Goal: Task Accomplishment & Management: Manage account settings

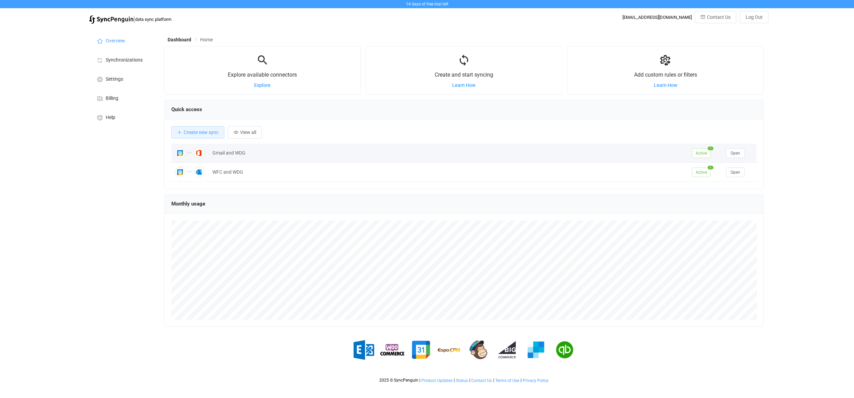
scroll to position [133, 600]
click at [736, 156] on button "Open" at bounding box center [735, 153] width 18 height 10
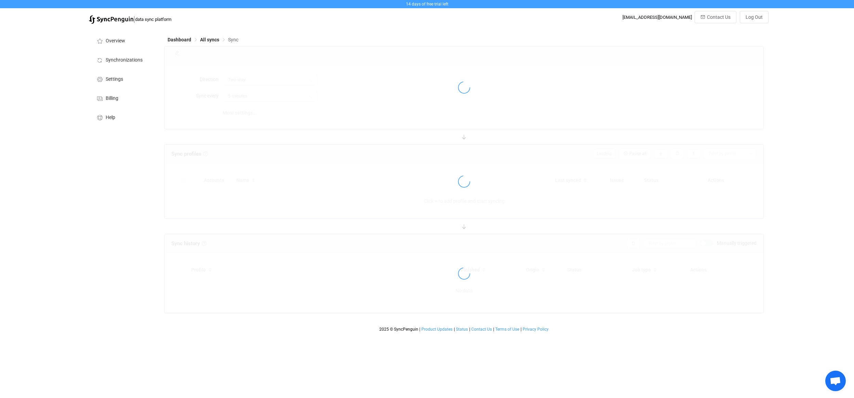
type input "10 minutes"
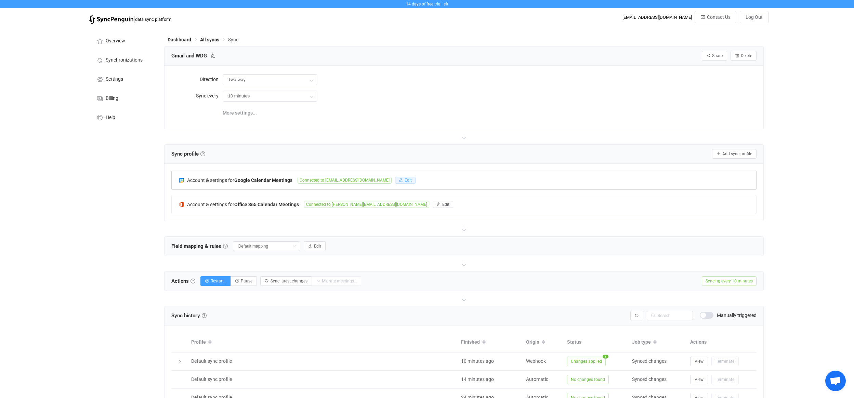
click at [405, 178] on span "Edit" at bounding box center [408, 180] width 7 height 5
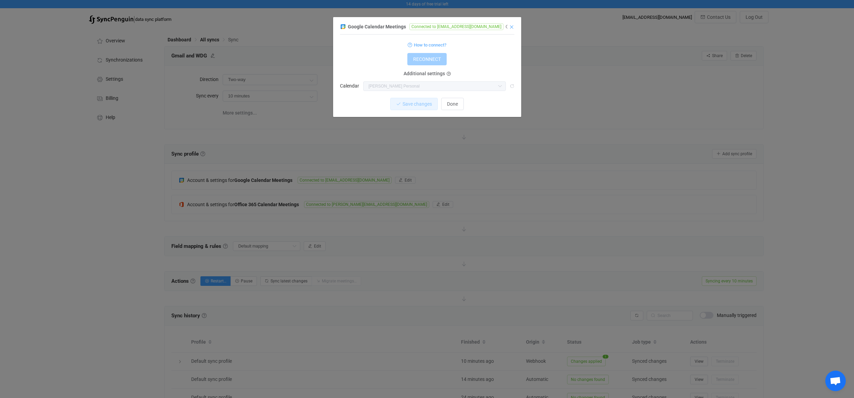
click at [512, 28] on icon "Close" at bounding box center [511, 26] width 5 height 5
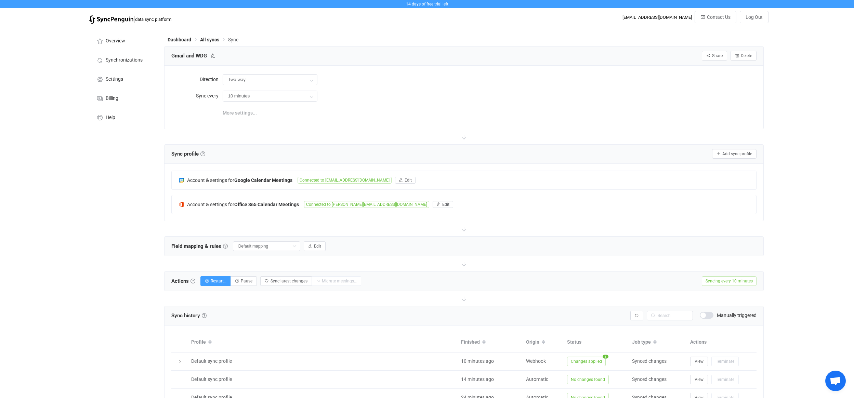
click at [246, 114] on span "More settings..." at bounding box center [240, 113] width 34 height 14
click at [267, 245] on input "Default mapping" at bounding box center [266, 246] width 67 height 10
click at [266, 246] on input "Default mapping" at bounding box center [266, 246] width 67 height 10
click at [363, 238] on div "Field mapping & rules Field mapping & rules By default, all meetings of the con…" at bounding box center [464, 245] width 599 height 19
click at [128, 61] on span "Synchronizations" at bounding box center [124, 59] width 37 height 5
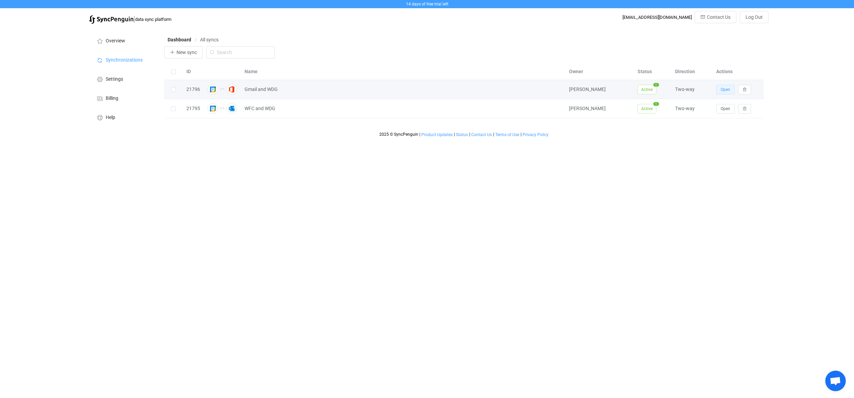
click at [726, 91] on span "Open" at bounding box center [726, 89] width 10 height 5
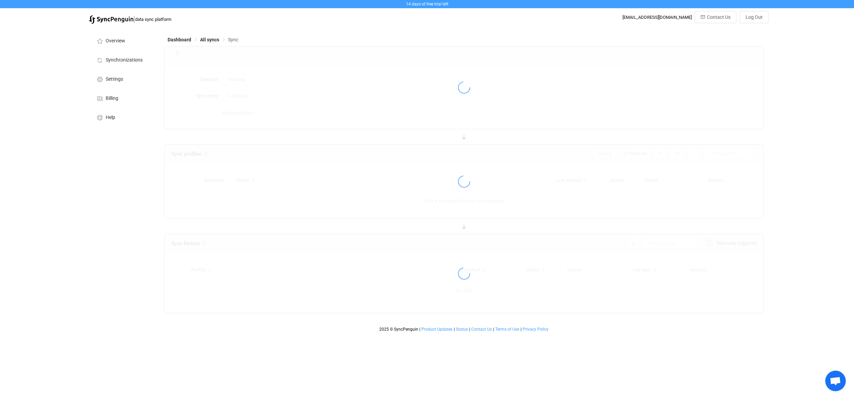
type input "10 minutes"
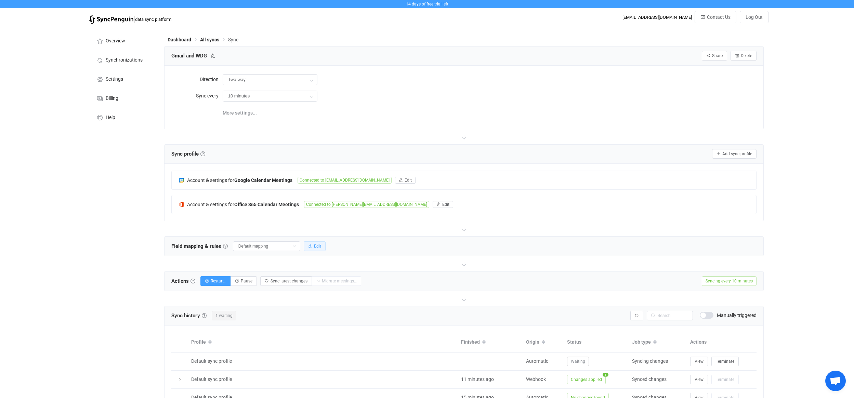
click at [314, 246] on button "Edit" at bounding box center [315, 246] width 22 height 10
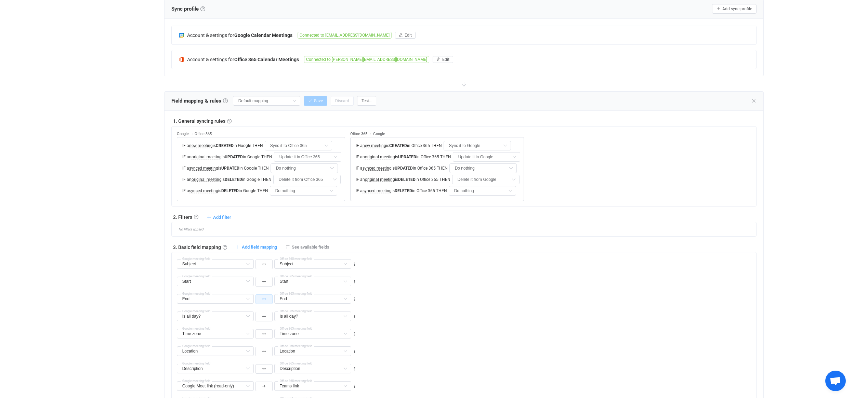
scroll to position [10, 0]
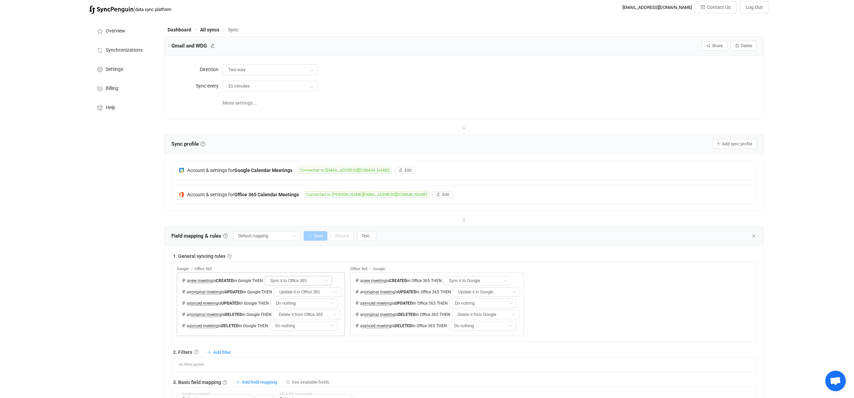
click at [323, 279] on icon at bounding box center [326, 281] width 9 height 10
click at [325, 262] on div "Google → Office 365 IF a new meeting is CREATED in Google THEN Sync it to Offic…" at bounding box center [261, 299] width 168 height 75
click at [287, 280] on input "Sync it to Office 365" at bounding box center [298, 281] width 67 height 10
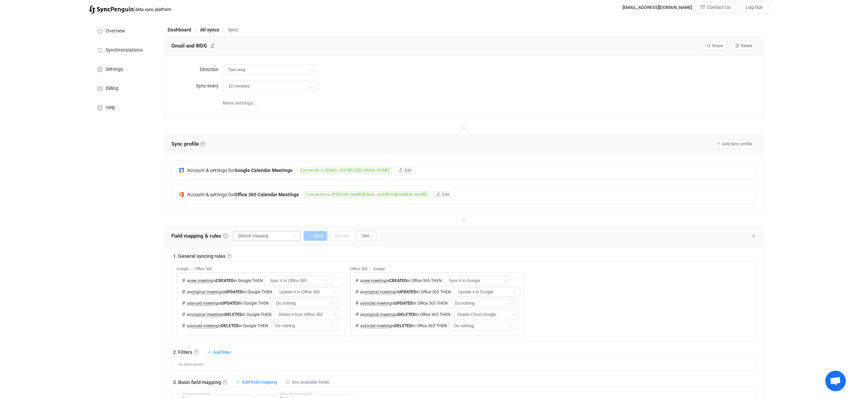
click at [290, 234] on icon at bounding box center [294, 236] width 9 height 10
click at [290, 233] on icon at bounding box center [294, 236] width 9 height 10
click at [287, 215] on div at bounding box center [464, 218] width 600 height 15
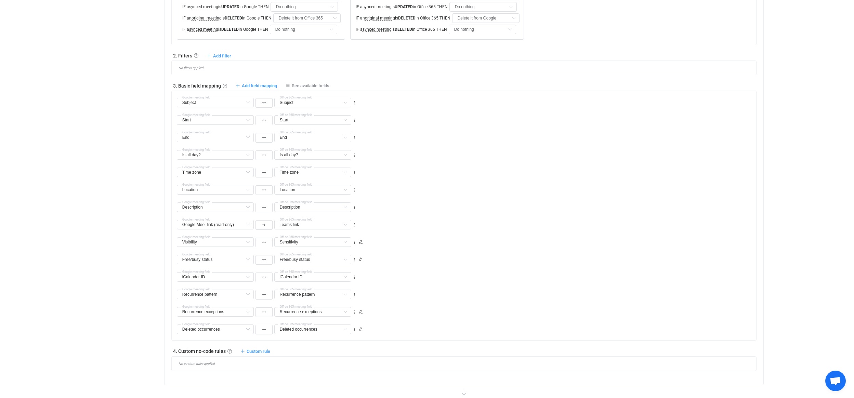
scroll to position [368, 0]
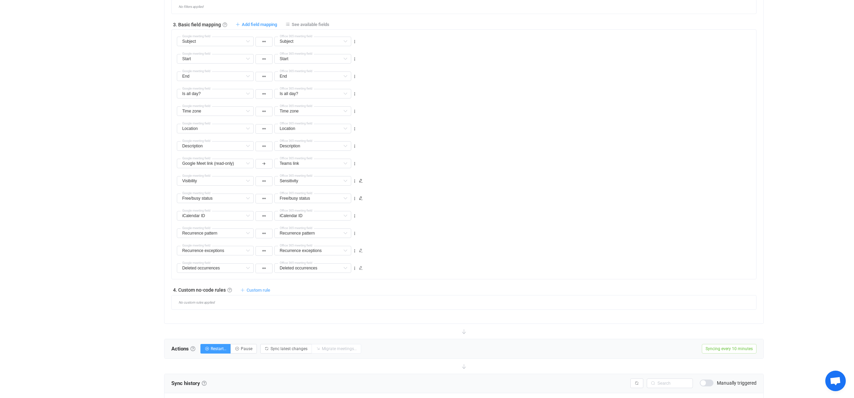
click at [260, 289] on span "Custom rule" at bounding box center [259, 290] width 24 height 5
click at [195, 304] on li "Custom rule when syncing meeting Google → Office 365 …" at bounding box center [200, 306] width 136 height 12
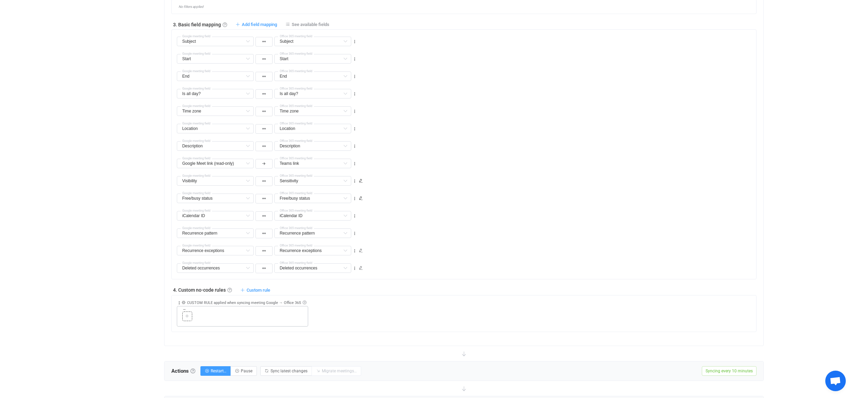
click at [187, 315] on icon at bounding box center [187, 316] width 4 height 4
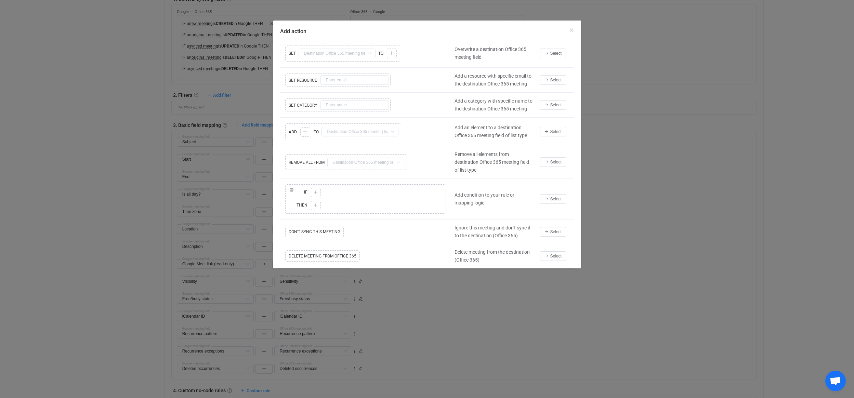
scroll to position [245, 0]
click at [560, 131] on span "Select" at bounding box center [555, 131] width 11 height 5
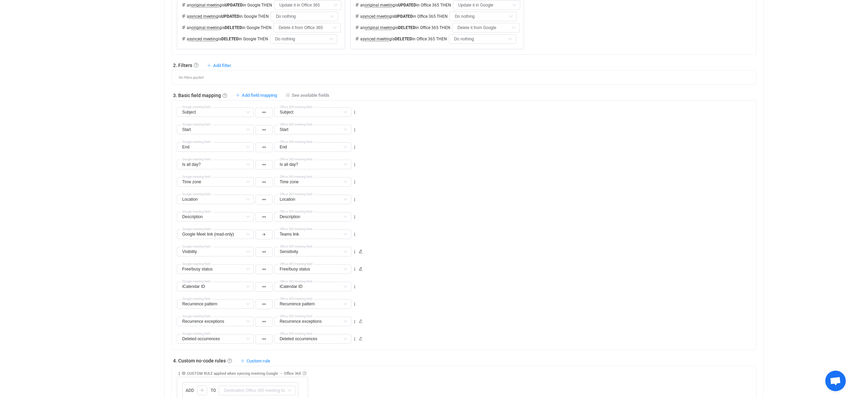
scroll to position [405, 0]
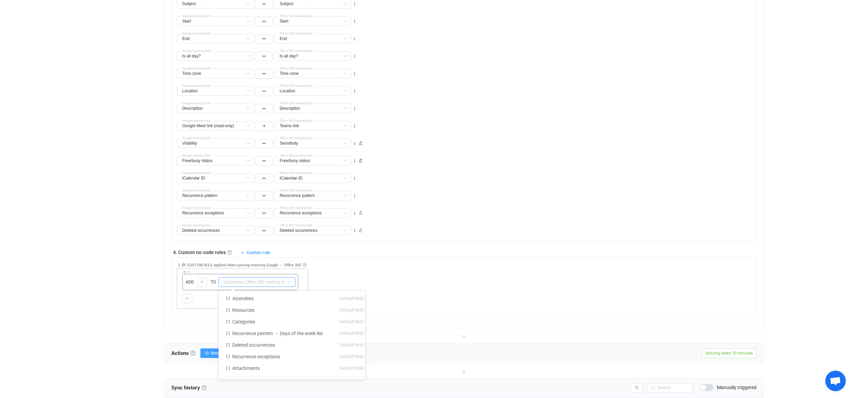
click at [279, 281] on input "text" at bounding box center [257, 282] width 77 height 10
click at [248, 321] on span "Categories" at bounding box center [243, 321] width 23 height 5
type input "Categories"
click at [245, 281] on input "Categories" at bounding box center [257, 282] width 77 height 10
click at [245, 281] on input "text" at bounding box center [257, 282] width 77 height 10
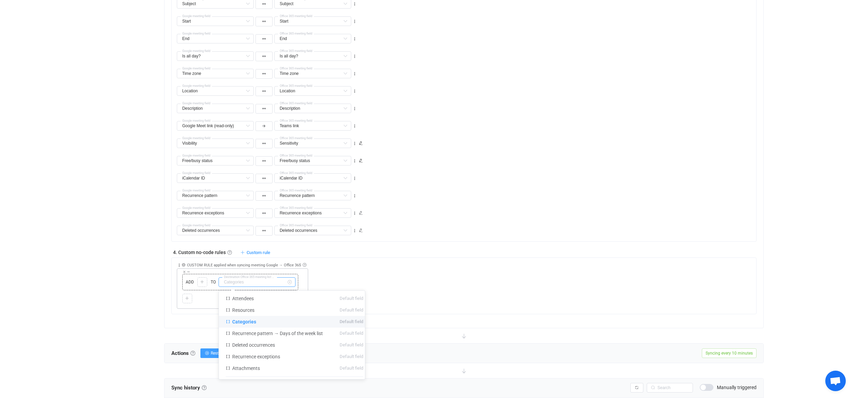
type input "Categories"
click at [202, 280] on icon at bounding box center [202, 282] width 4 height 4
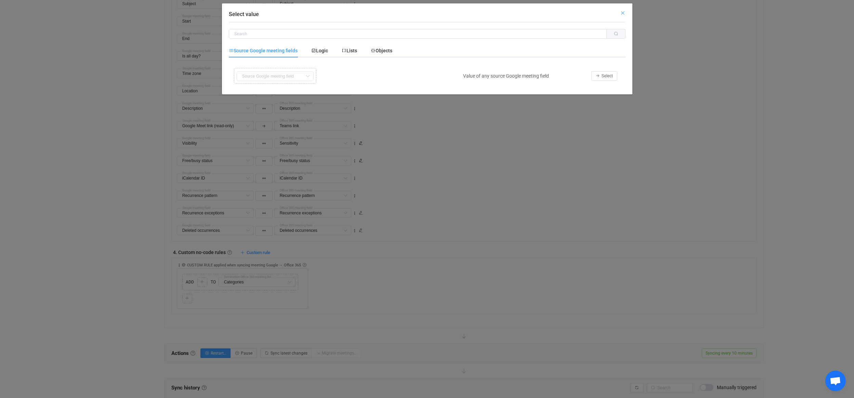
click at [624, 12] on icon "Close" at bounding box center [622, 12] width 5 height 5
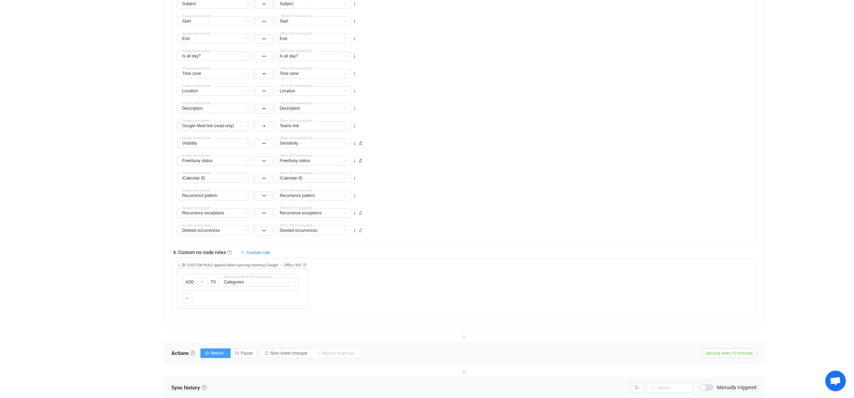
click at [179, 264] on icon at bounding box center [179, 265] width 5 height 5
click at [158, 316] on li "Delete" at bounding box center [158, 318] width 45 height 12
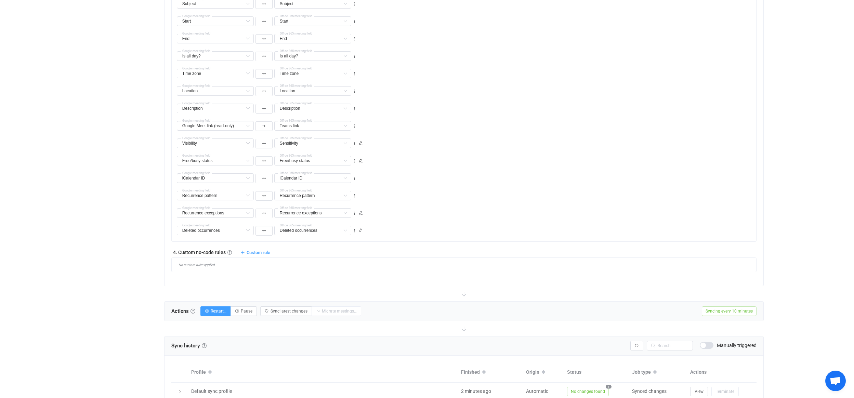
click at [369, 262] on div "No custom rules applied" at bounding box center [464, 265] width 586 height 15
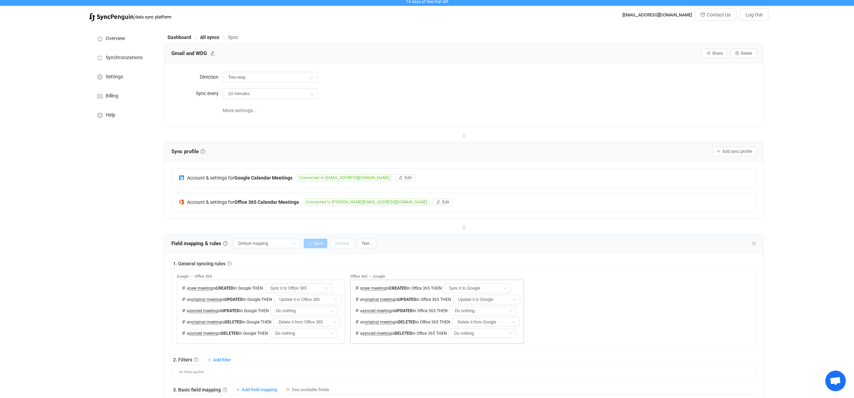
scroll to position [0, 0]
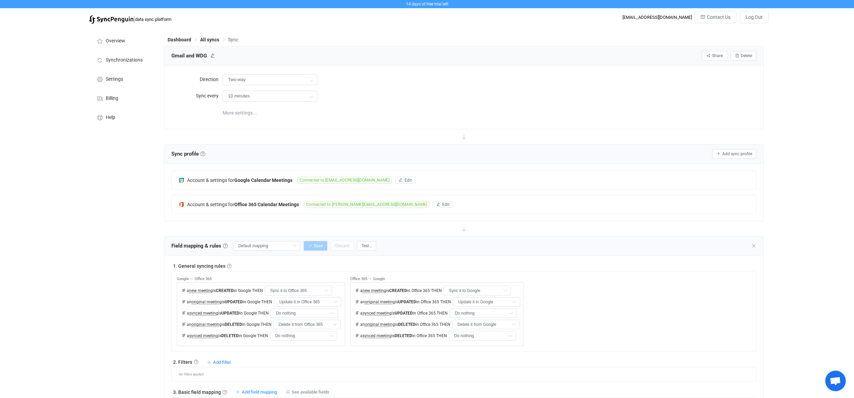
click at [239, 112] on span "More settings..." at bounding box center [240, 113] width 34 height 14
click at [106, 39] on span "Overview" at bounding box center [115, 40] width 19 height 5
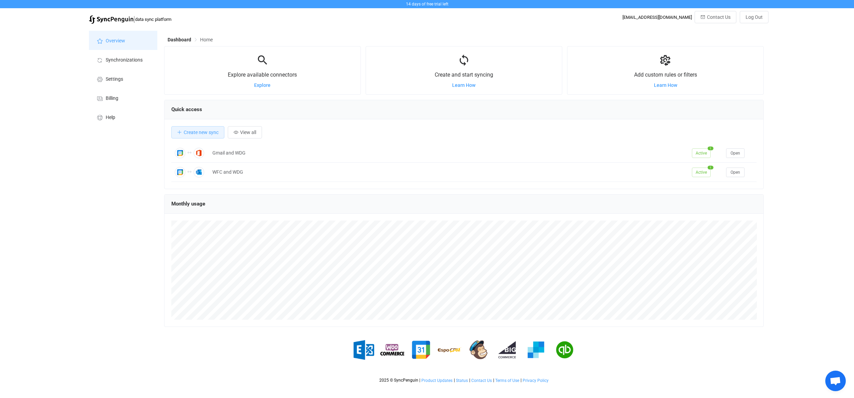
scroll to position [133, 600]
click at [110, 115] on span "Help" at bounding box center [111, 117] width 10 height 5
click at [116, 81] on span "Settings" at bounding box center [114, 79] width 17 height 5
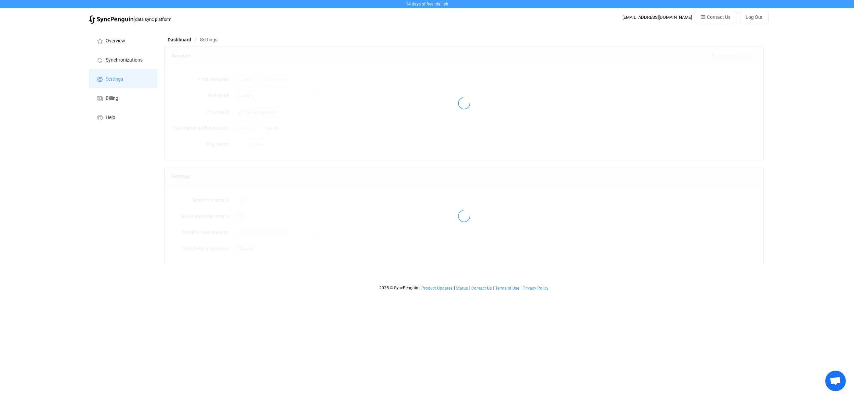
type input "[PERSON_NAME]"
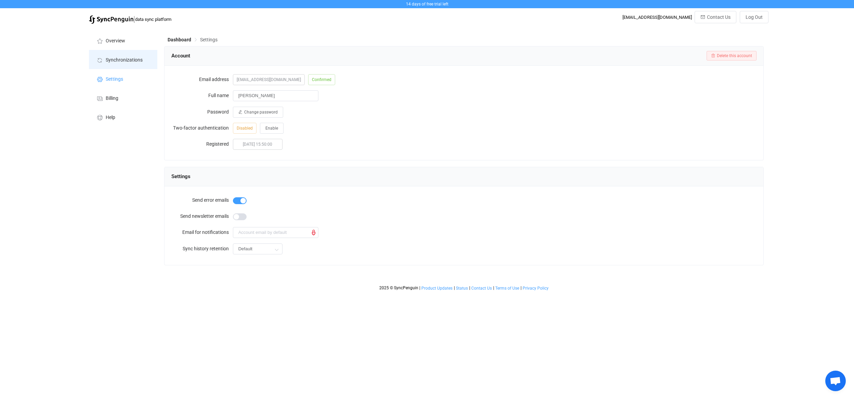
click at [107, 57] on span "Synchronizations" at bounding box center [124, 59] width 37 height 5
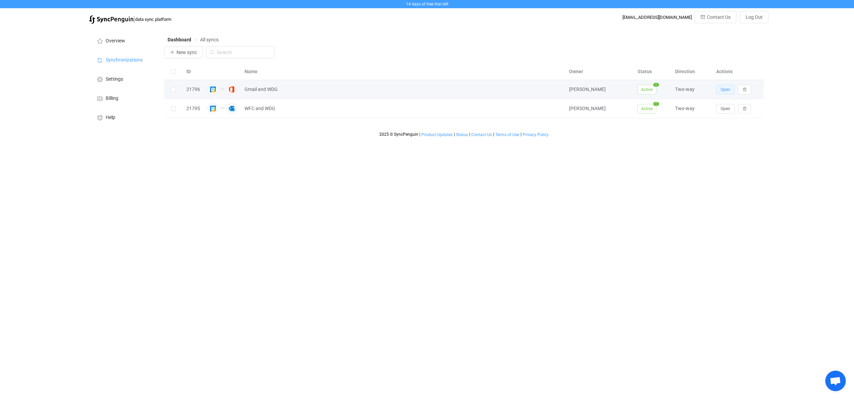
click at [730, 90] on button "Open" at bounding box center [725, 90] width 18 height 10
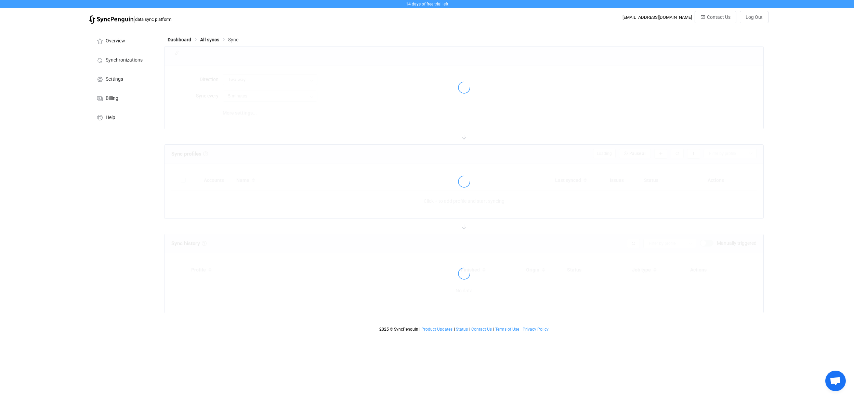
type input "10 minutes"
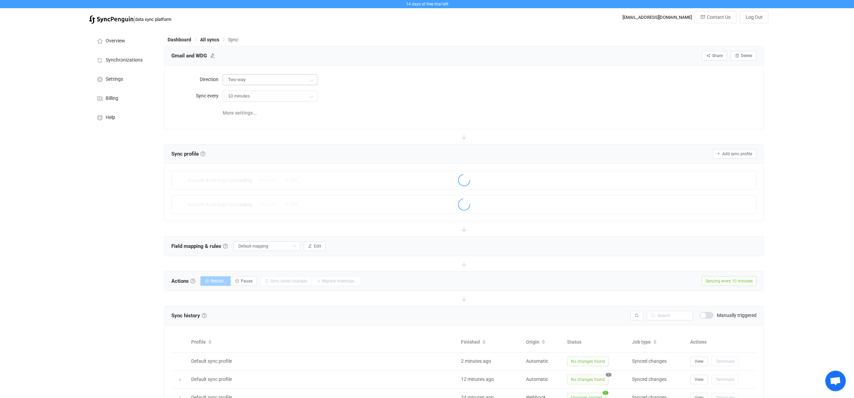
click at [309, 79] on icon at bounding box center [311, 80] width 9 height 14
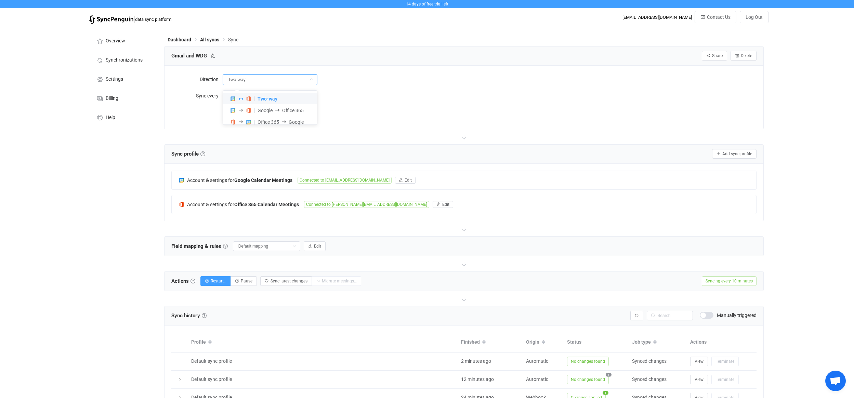
click at [374, 93] on div "10 minutes 10 minutes 15 minutes 30 minutes 1 hour 2 hours 4 hours 8 hours 12 h…" at bounding box center [490, 96] width 534 height 14
click at [247, 96] on input "10 minutes" at bounding box center [270, 96] width 95 height 11
click at [262, 82] on input "Two-way" at bounding box center [270, 79] width 95 height 11
click at [395, 94] on div "10 minutes" at bounding box center [490, 96] width 534 height 14
click at [134, 57] on span "Synchronizations" at bounding box center [124, 59] width 37 height 5
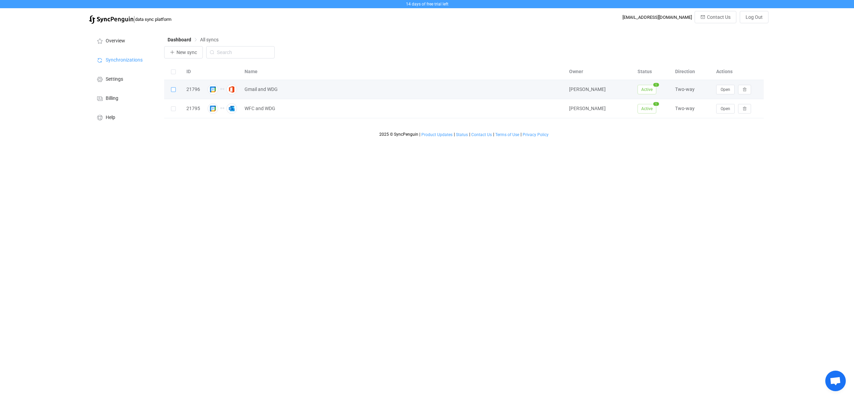
click at [173, 89] on span at bounding box center [173, 89] width 5 height 5
click at [176, 87] on input "checkbox" at bounding box center [176, 87] width 0 height 0
click at [172, 89] on span at bounding box center [173, 89] width 5 height 5
click at [176, 87] on input "checkbox" at bounding box center [176, 87] width 0 height 0
click at [721, 89] on span "Open" at bounding box center [726, 89] width 10 height 5
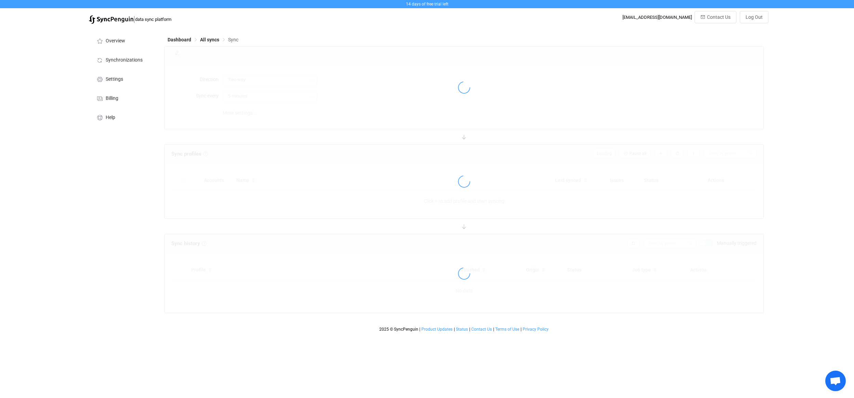
type input "10 minutes"
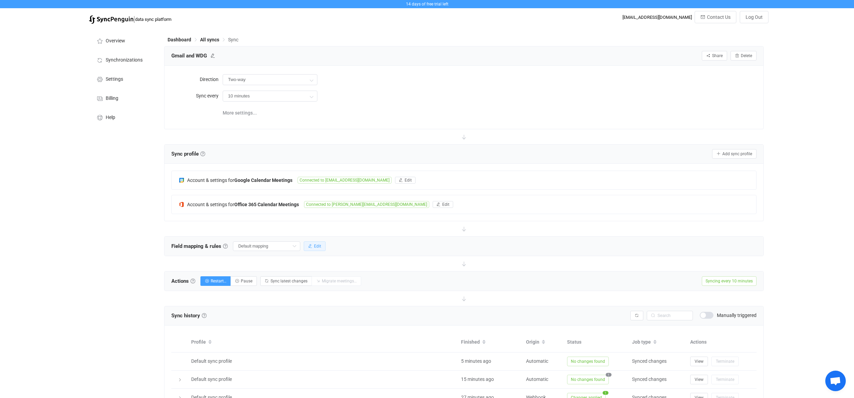
click at [308, 245] on icon "button" at bounding box center [310, 246] width 4 height 4
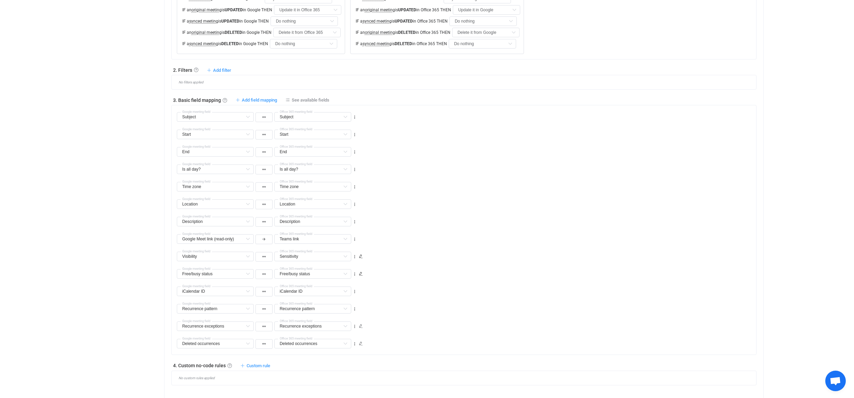
scroll to position [292, 0]
click at [303, 98] on span "See available fields" at bounding box center [311, 99] width 38 height 5
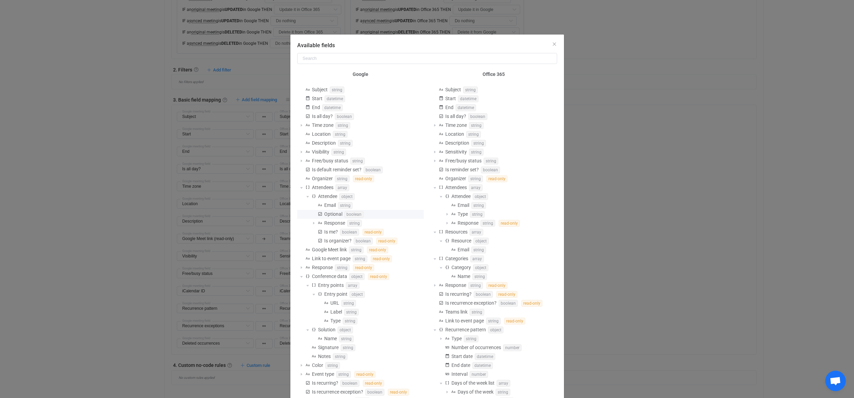
scroll to position [0, 0]
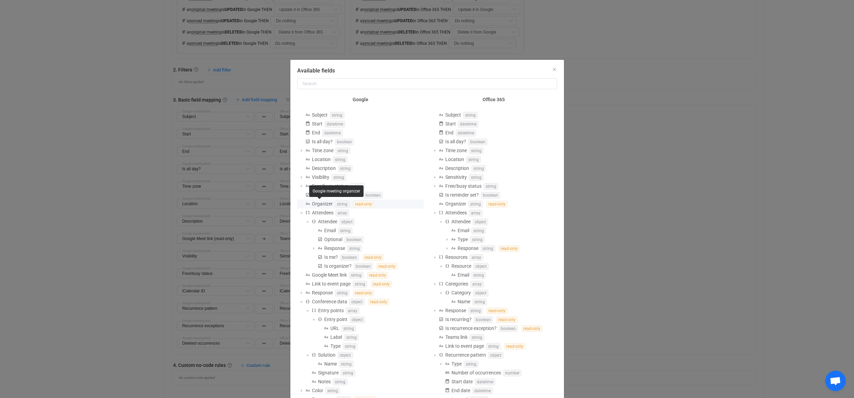
click at [320, 203] on span "Organizer" at bounding box center [322, 203] width 21 height 5
click at [314, 204] on span "Organizer" at bounding box center [322, 203] width 21 height 5
click at [451, 201] on span "Organizer" at bounding box center [455, 203] width 21 height 5
click at [553, 68] on icon "Close" at bounding box center [554, 69] width 5 height 5
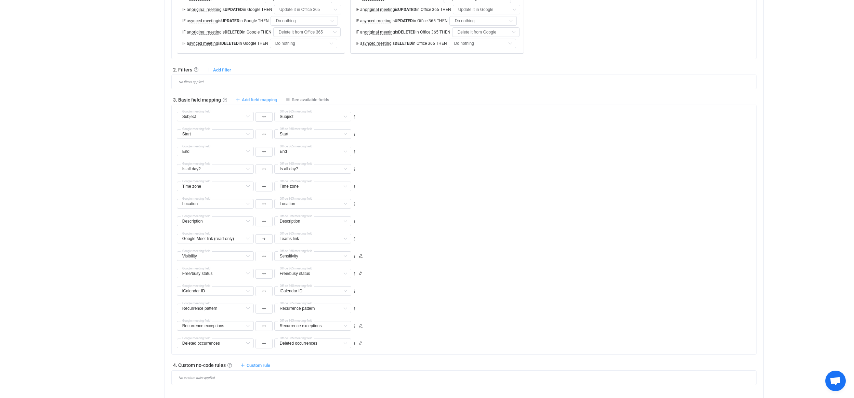
click at [248, 98] on span "Add field mapping" at bounding box center [259, 99] width 35 height 5
type input "Subject"
type input "Start"
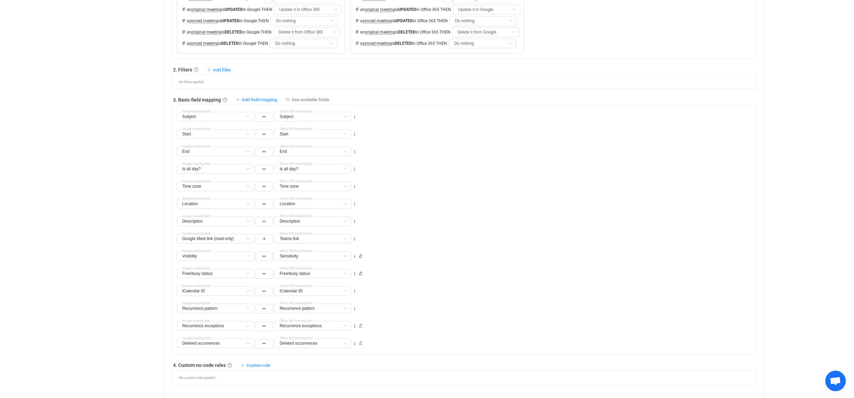
type input "End"
type input "Is all day?"
type input "Time zone"
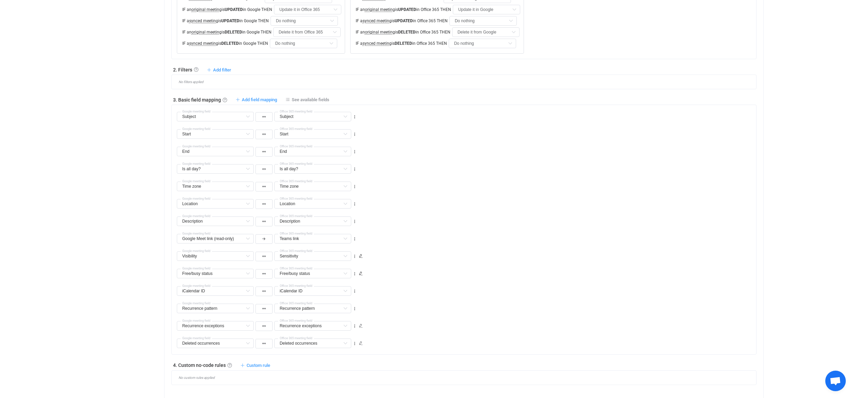
type input "Time zone"
type input "Location"
type input "Description"
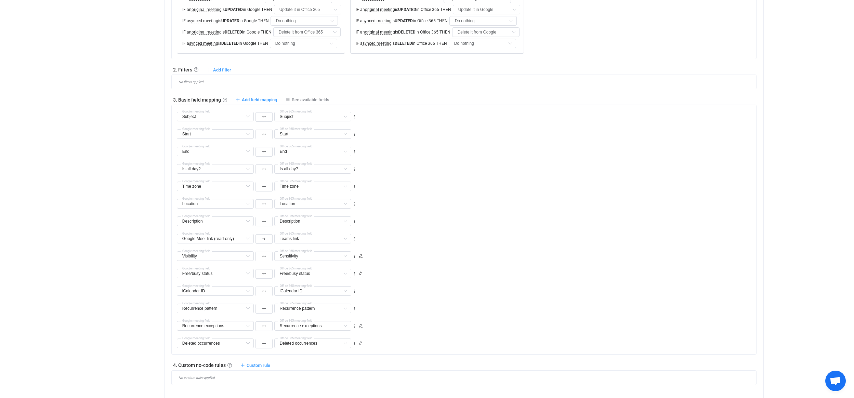
type input "Google Meet link (read-only)"
type input "Teams link"
type input "Visibility"
type input "Sensitivity"
type input "Free/busy status"
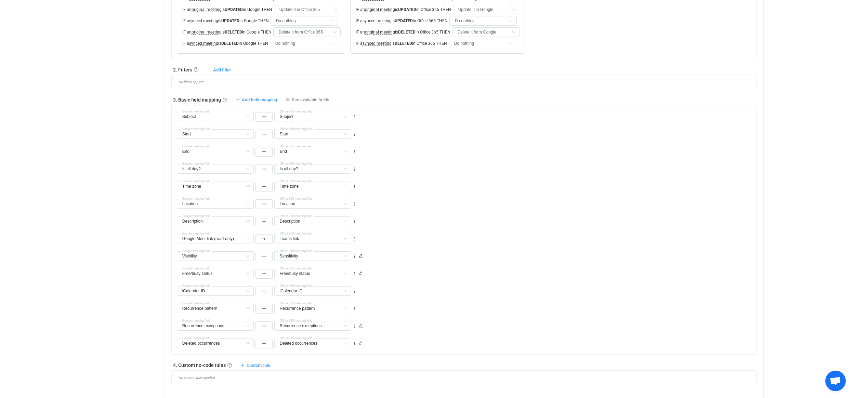
type input "Free/busy status"
type input "iCalendar ID"
type input "Recurrence pattern"
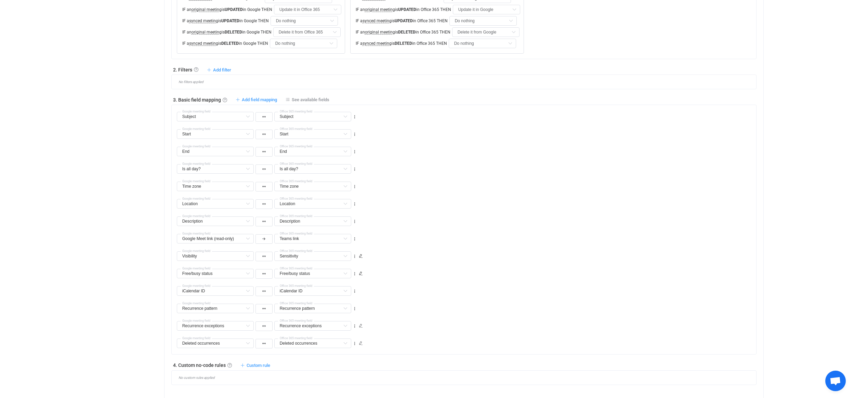
type input "Recurrence exceptions"
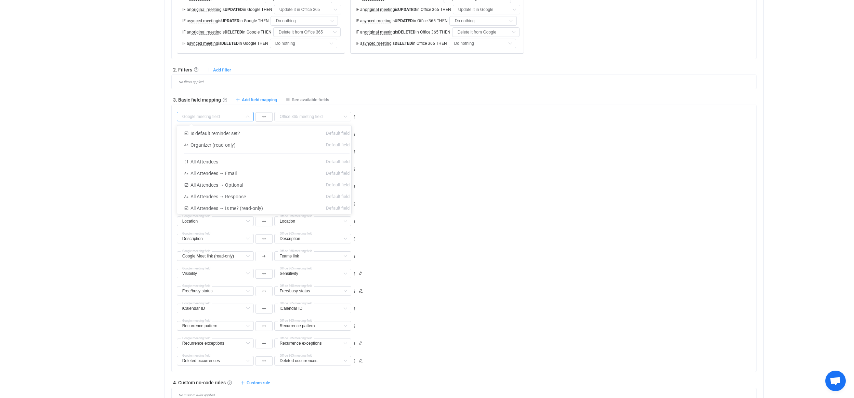
click at [218, 116] on input "text" at bounding box center [215, 117] width 77 height 10
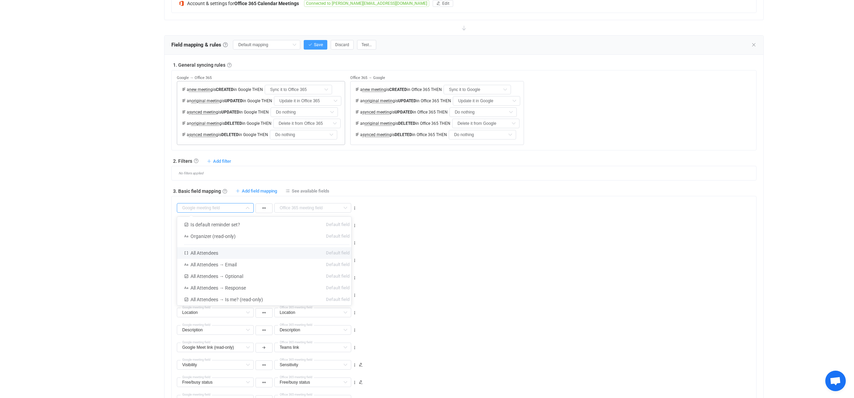
scroll to position [196, 0]
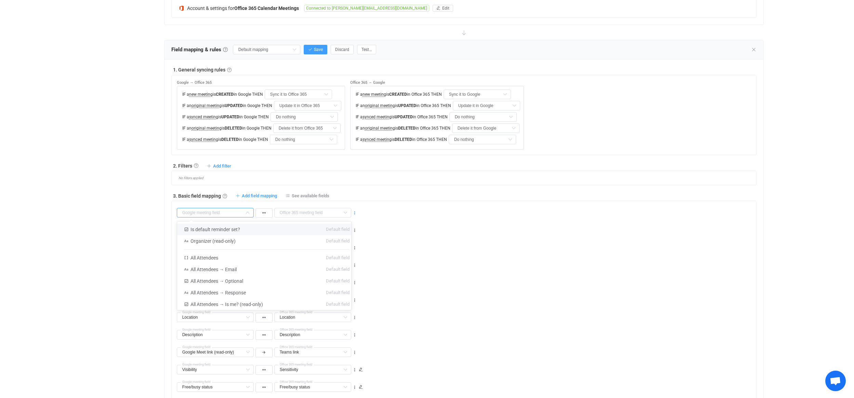
click at [353, 211] on icon at bounding box center [354, 213] width 5 height 5
drag, startPoint x: 332, startPoint y: 251, endPoint x: 332, endPoint y: 247, distance: 4.1
click at [332, 251] on li "Delete" at bounding box center [333, 253] width 45 height 12
type input "Subject"
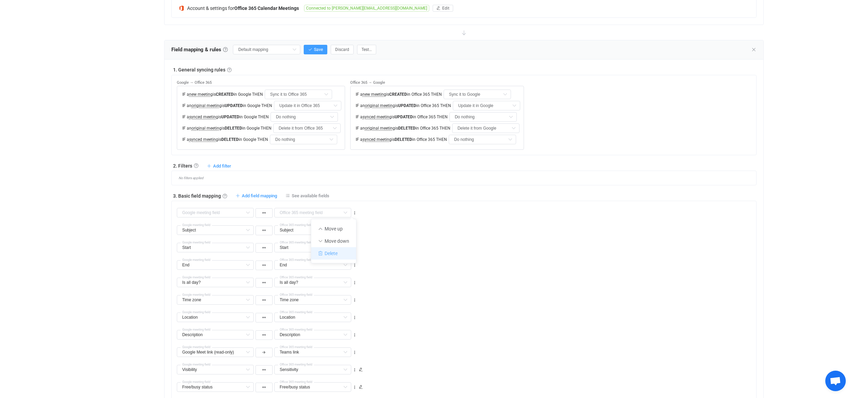
type input "Start"
type input "End"
type input "Is all day?"
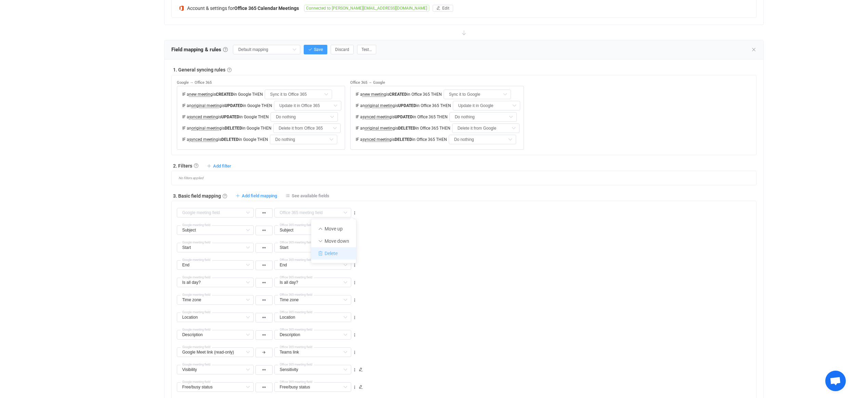
type input "Is all day?"
type input "Time zone"
type input "Location"
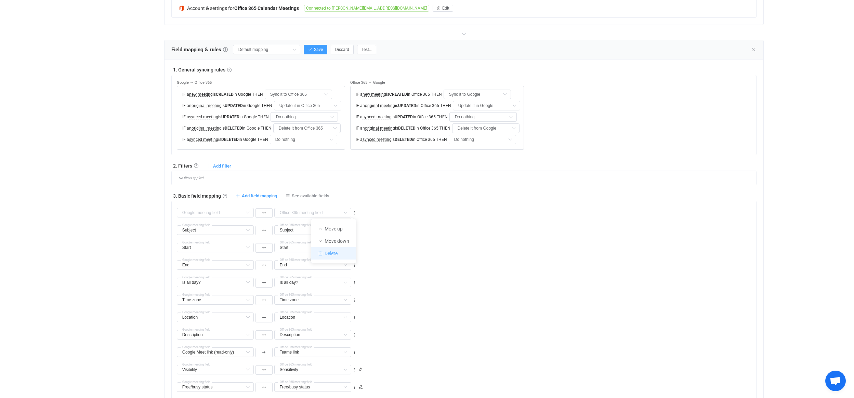
type input "Description"
type input "Google Meet link (read-only)"
type input "Teams link"
type input "Visibility"
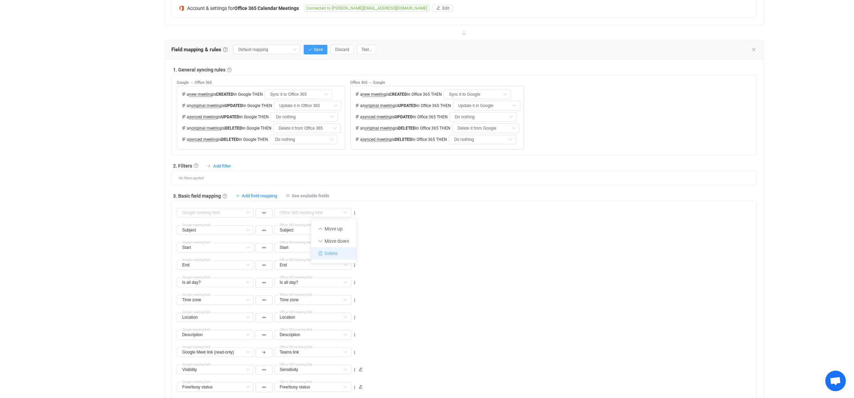
type input "Sensitivity"
type input "Free/busy status"
type input "iCalendar ID"
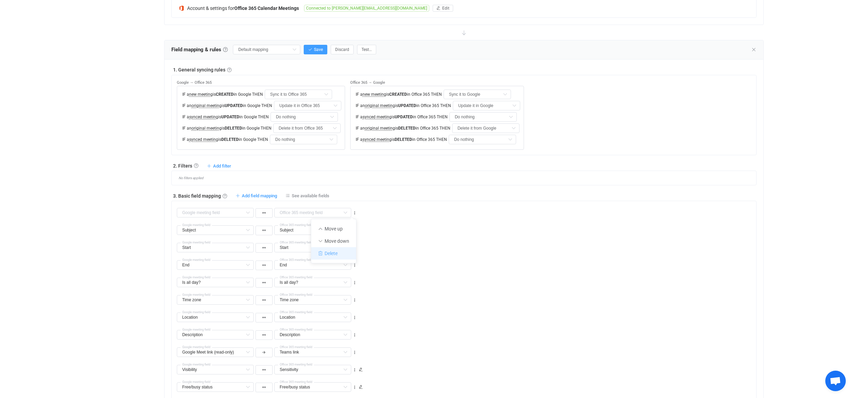
type input "Recurrence pattern"
type input "Recurrence exceptions"
type input "Deleted occurrences"
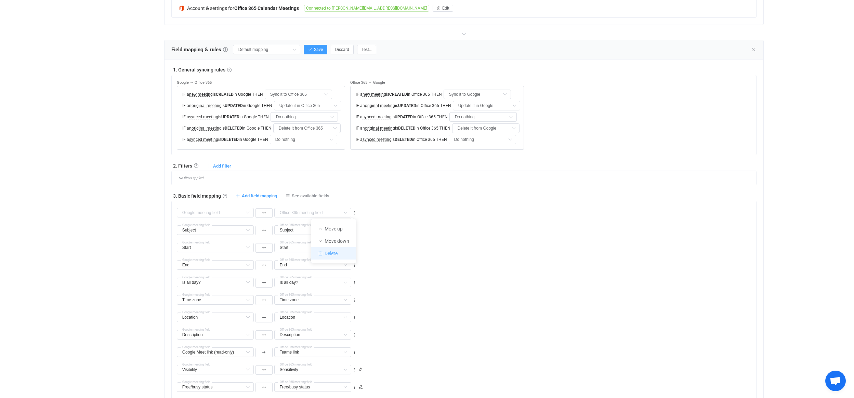
type input "Deleted occurrences"
click at [438, 197] on div "3. Basic field mapping Basic field mapping Define how fields are mapped between…" at bounding box center [464, 195] width 586 height 7
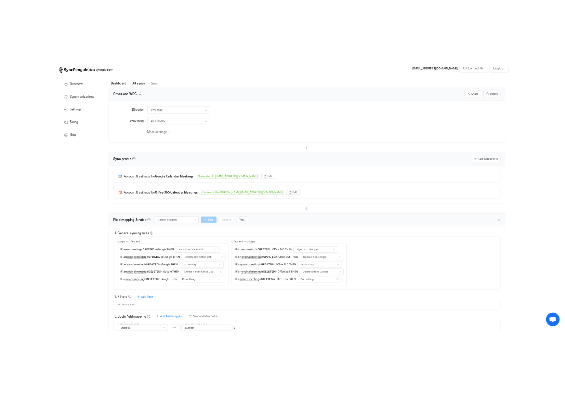
scroll to position [0, 0]
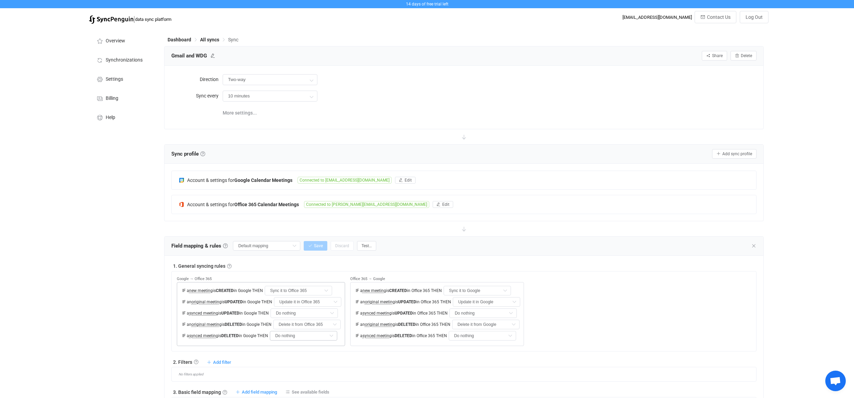
click at [327, 334] on icon at bounding box center [331, 336] width 9 height 10
click at [318, 365] on span "Delete it from Office 365" at bounding box center [306, 363] width 51 height 5
type input "Delete it from Office 365"
click at [474, 337] on input "Do nothing" at bounding box center [482, 336] width 67 height 10
click at [472, 365] on span "Delete it from Google" at bounding box center [477, 363] width 44 height 5
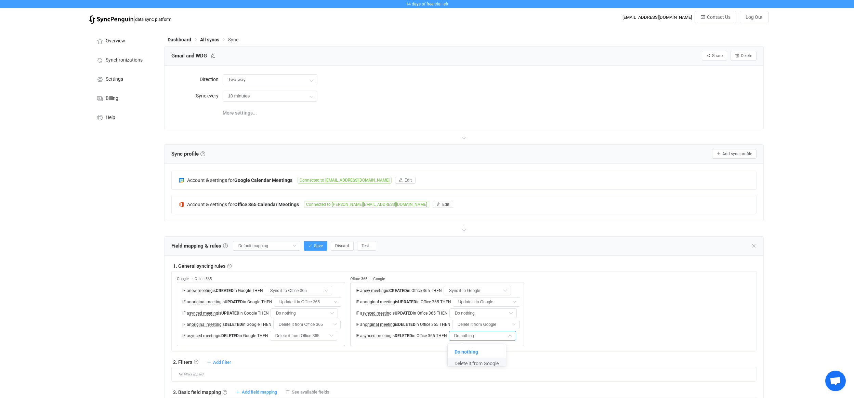
type input "Delete it from Google"
click at [330, 312] on icon at bounding box center [332, 314] width 9 height 10
click at [306, 341] on span "Update it in Office 365" at bounding box center [305, 340] width 47 height 5
type input "Update it in Office 365"
click at [495, 312] on input "Do nothing" at bounding box center [482, 314] width 67 height 10
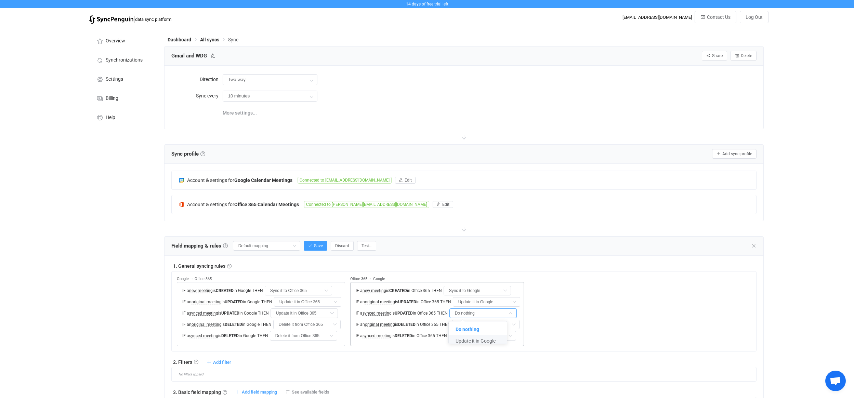
click at [466, 341] on span "Update it in Google" at bounding box center [476, 340] width 40 height 5
type input "Update it in Google"
click at [363, 244] on span "Test…" at bounding box center [367, 246] width 10 height 5
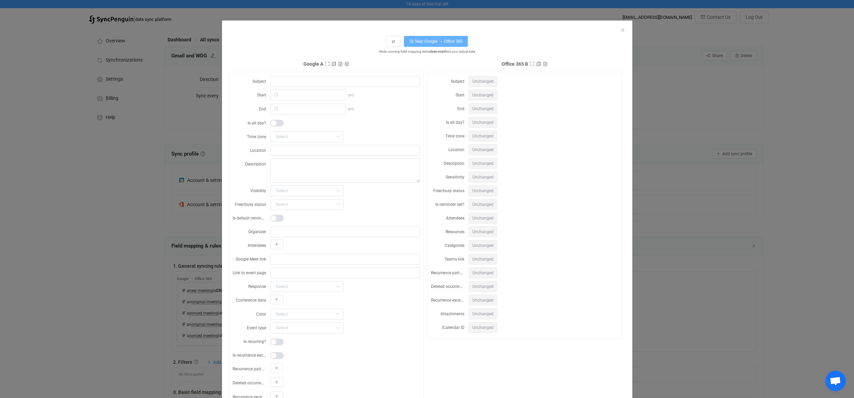
click at [430, 41] on span "Map Google → Office 365" at bounding box center [439, 41] width 48 height 5
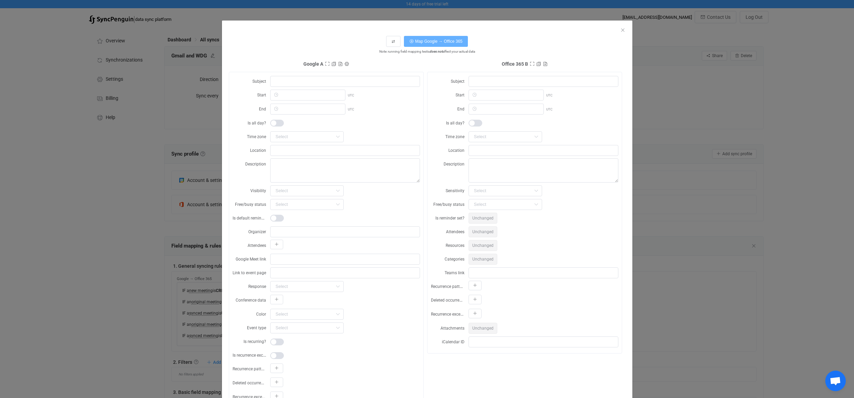
click at [447, 40] on span "Map Google → Office 365" at bounding box center [439, 41] width 48 height 5
click at [621, 29] on icon "Close" at bounding box center [622, 29] width 5 height 5
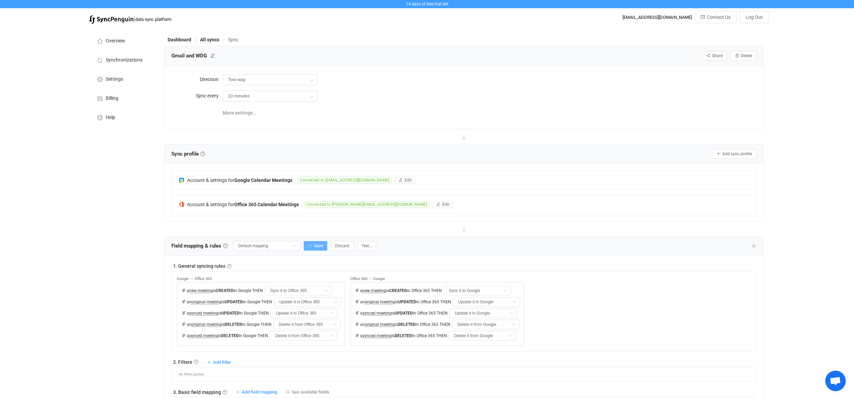
click at [308, 245] on icon "button" at bounding box center [310, 246] width 4 height 4
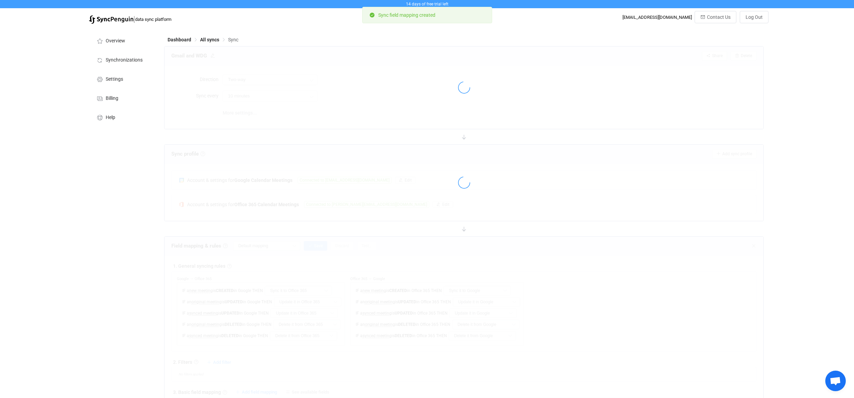
type input "My custom field mapping"
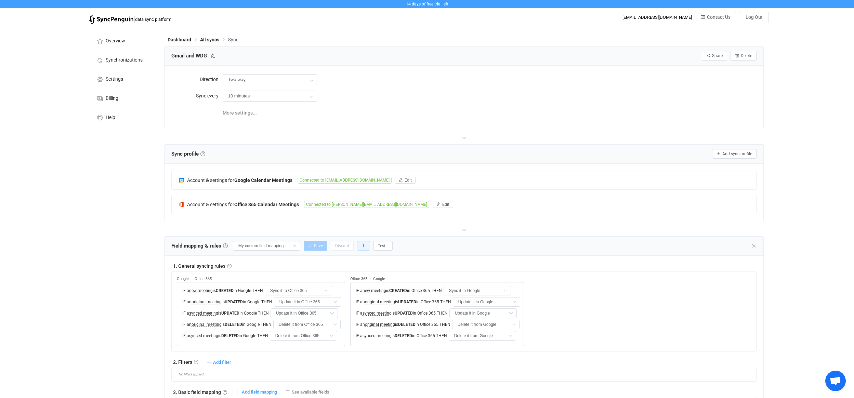
click at [362, 245] on icon "button" at bounding box center [364, 246] width 4 height 4
click at [427, 234] on div at bounding box center [464, 228] width 600 height 15
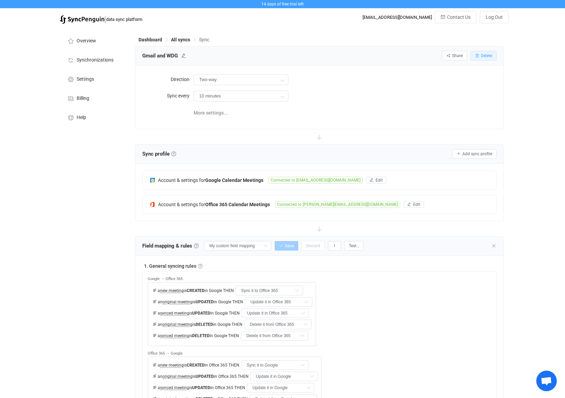
click at [486, 58] on button "Delete" at bounding box center [484, 56] width 26 height 10
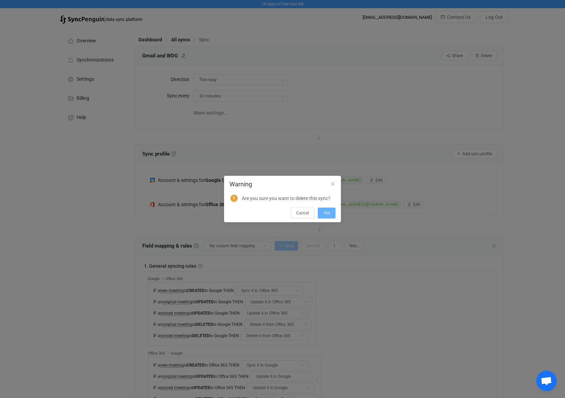
click at [330, 214] on button "Yes" at bounding box center [327, 213] width 18 height 11
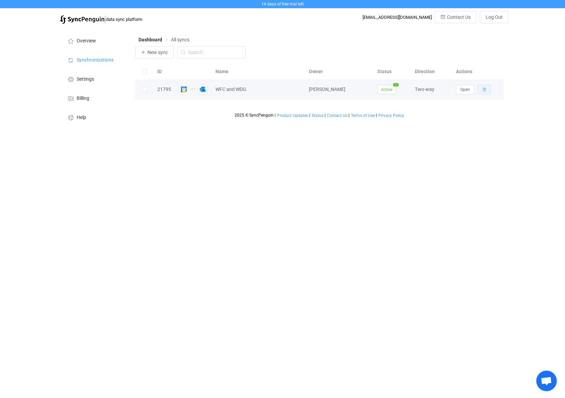
click at [485, 89] on icon "button" at bounding box center [484, 90] width 4 height 4
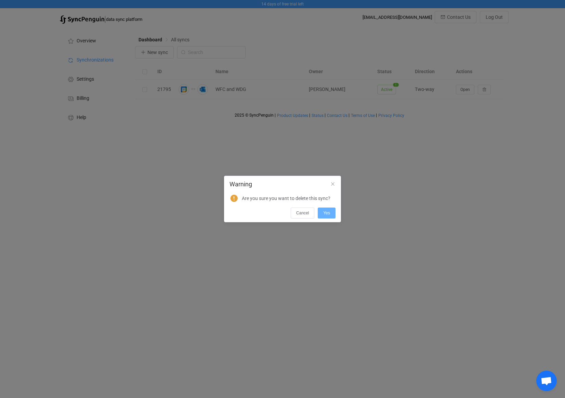
click at [327, 216] on button "Yes" at bounding box center [327, 213] width 18 height 11
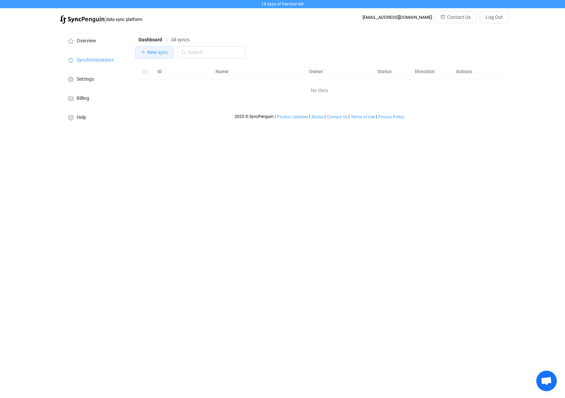
click at [158, 52] on span "New sync" at bounding box center [157, 52] width 21 height 5
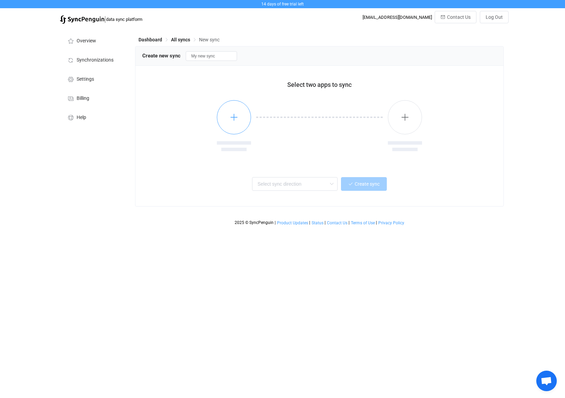
click at [238, 119] on button "button" at bounding box center [234, 117] width 34 height 34
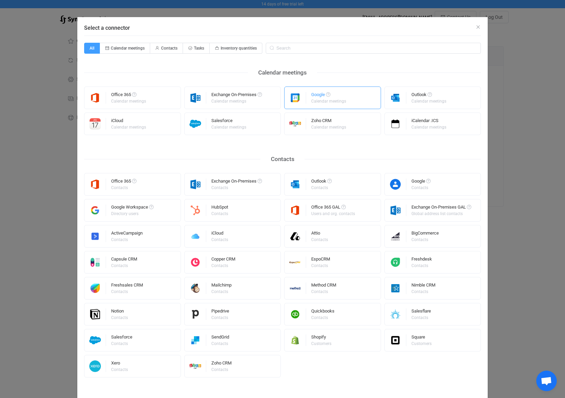
click at [319, 101] on div "Calendar meetings" at bounding box center [328, 101] width 35 height 4
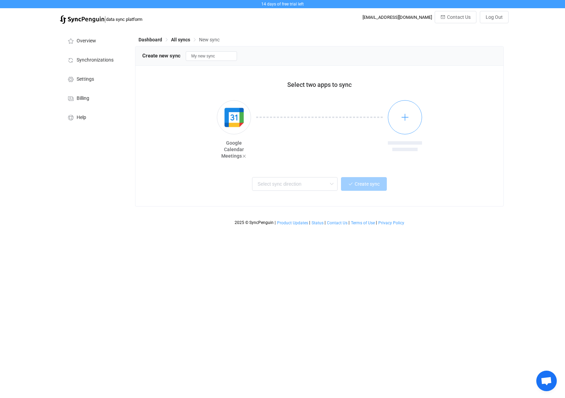
click at [407, 119] on icon "button" at bounding box center [405, 117] width 9 height 9
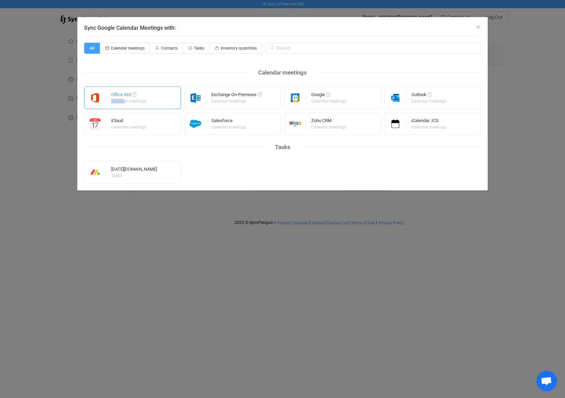
click at [124, 99] on div "Calendar meetings" at bounding box center [128, 101] width 35 height 4
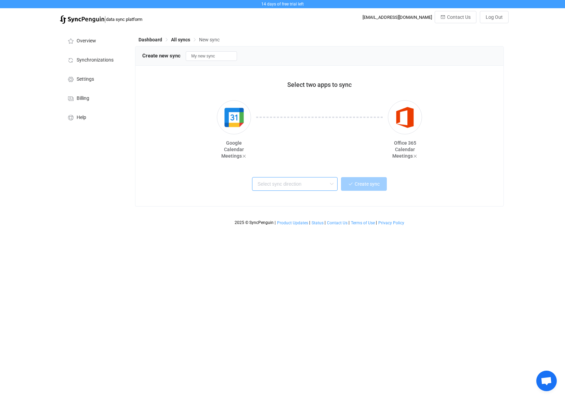
click at [313, 182] on input "text" at bounding box center [295, 184] width 86 height 14
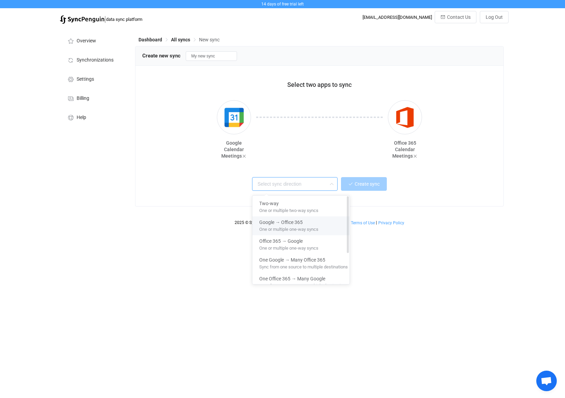
click at [292, 225] on span "One or multiple one-way syncs" at bounding box center [288, 228] width 59 height 8
type input "Google → Office 365"
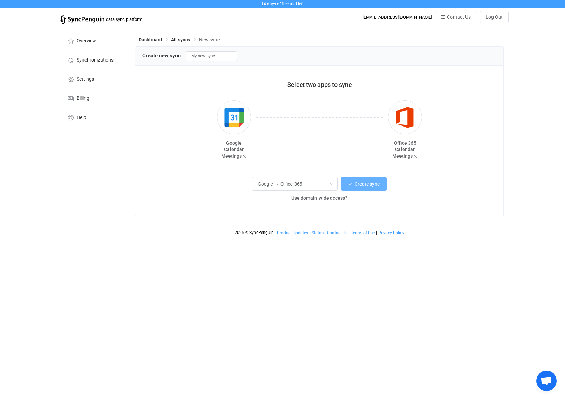
click at [361, 184] on span "Create sync" at bounding box center [367, 183] width 25 height 5
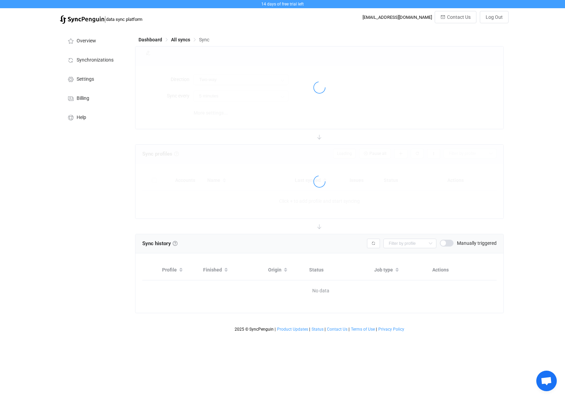
type input "Google → Office 365"
type input "10 minutes"
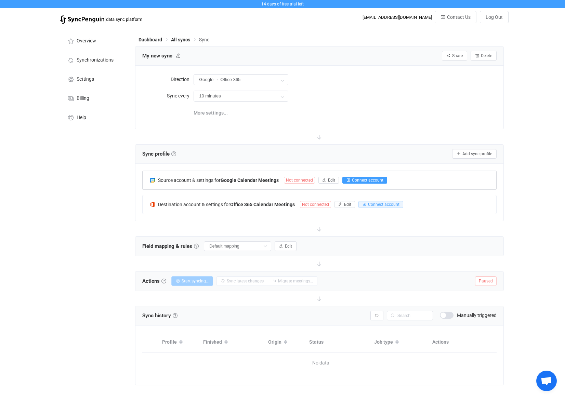
click at [356, 179] on span "Connect account" at bounding box center [367, 180] width 31 height 5
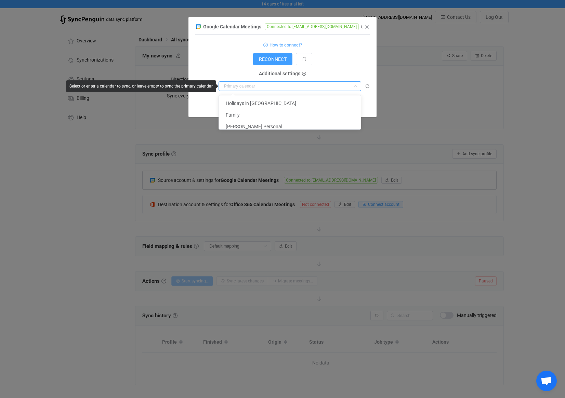
click at [241, 86] on input "dialog" at bounding box center [290, 86] width 143 height 10
click at [236, 126] on span "[PERSON_NAME] Personal" at bounding box center [254, 126] width 56 height 5
type input "[PERSON_NAME] Personal"
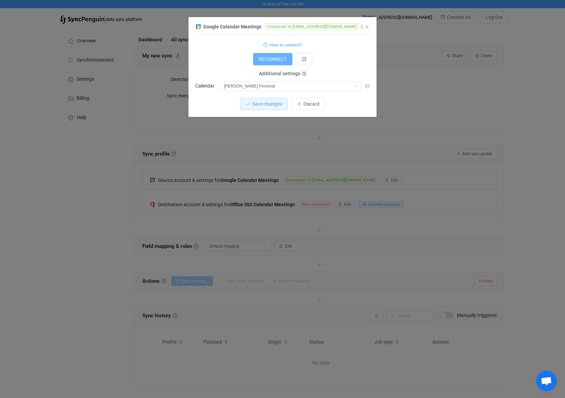
click at [273, 60] on span "RECONNECT" at bounding box center [273, 58] width 28 height 5
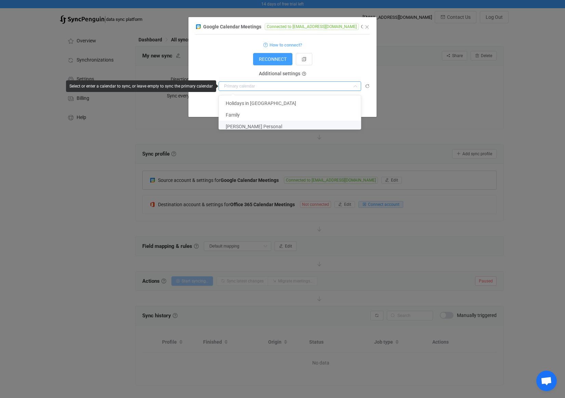
click at [254, 88] on input "dialog" at bounding box center [290, 86] width 143 height 10
click at [241, 124] on span "[PERSON_NAME] Personal" at bounding box center [254, 126] width 56 height 5
type input "[PERSON_NAME] Personal"
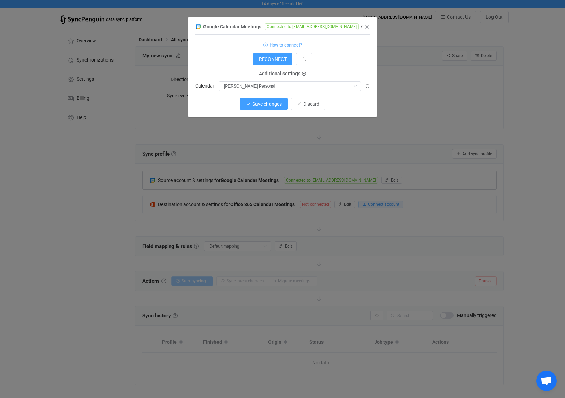
click at [258, 105] on span "Save changes" at bounding box center [266, 103] width 29 height 5
click at [310, 104] on span "Done" at bounding box center [308, 103] width 11 height 5
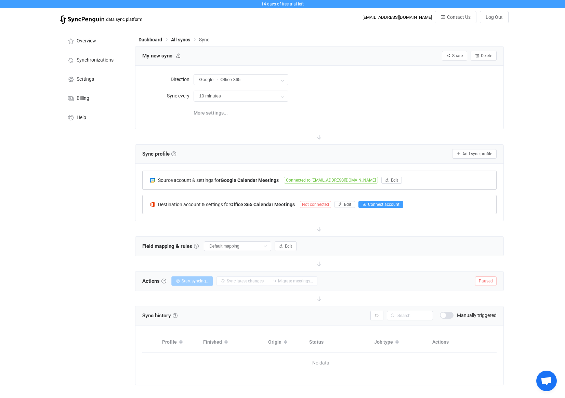
click at [391, 204] on span "Connect account" at bounding box center [383, 204] width 31 height 5
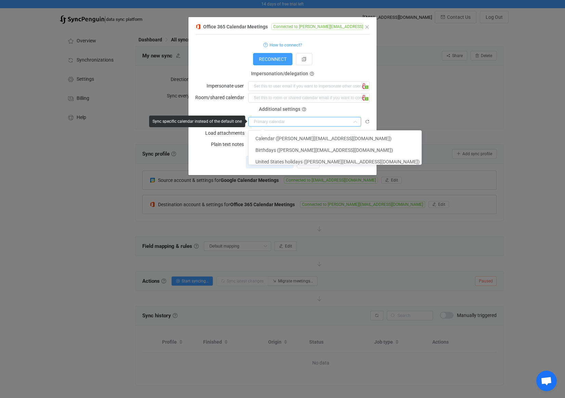
click at [277, 123] on input "dialog" at bounding box center [304, 122] width 113 height 10
click at [283, 138] on span "Calendar ([PERSON_NAME][EMAIL_ADDRESS][DOMAIN_NAME])" at bounding box center [324, 138] width 136 height 5
type input "Calendar ([PERSON_NAME][EMAIL_ADDRESS][DOMAIN_NAME])"
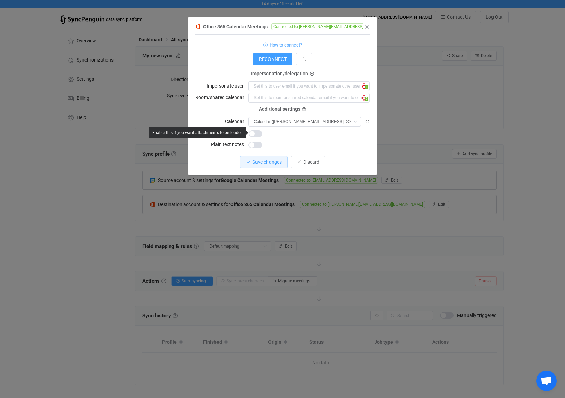
click at [254, 133] on span "dialog" at bounding box center [256, 133] width 14 height 7
click at [269, 163] on span "Save changes" at bounding box center [266, 161] width 29 height 5
click at [310, 161] on span "Done" at bounding box center [308, 161] width 11 height 5
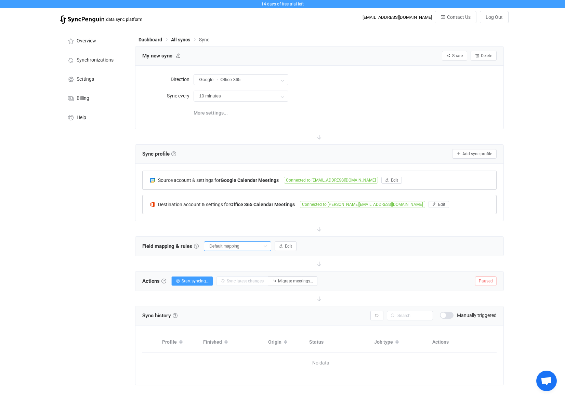
click at [253, 246] on input "Default mapping" at bounding box center [237, 246] width 67 height 10
click at [252, 247] on input "Default mapping" at bounding box center [237, 246] width 67 height 10
click at [193, 280] on span "Start syncing…" at bounding box center [195, 281] width 27 height 5
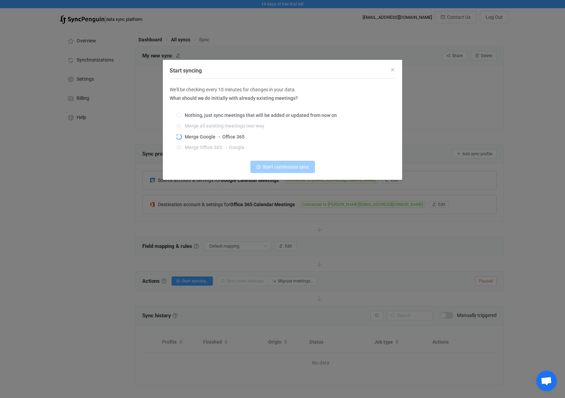
click at [207, 138] on span "Merge Google → Office 365" at bounding box center [212, 136] width 63 height 5
click at [181, 138] on input "Merge Google → Office 365" at bounding box center [179, 136] width 5 height 5
radio input "true"
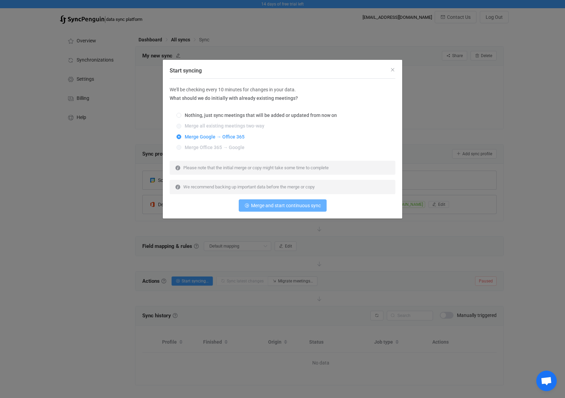
click at [299, 206] on span "Merge and start continuous sync" at bounding box center [286, 205] width 70 height 5
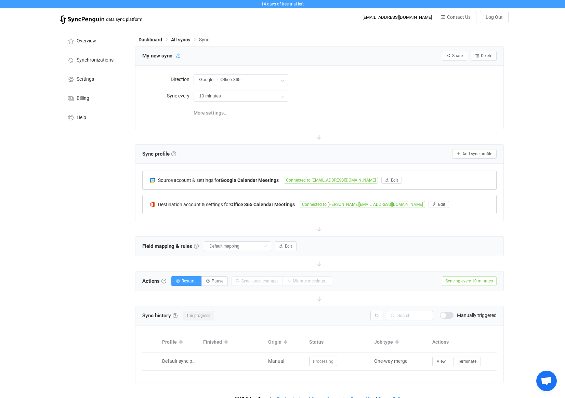
click at [178, 56] on icon at bounding box center [178, 55] width 5 height 5
click at [176, 55] on input "My new sync" at bounding box center [171, 56] width 65 height 10
type input "M"
type input "Personal to WDG"
click at [207, 56] on icon at bounding box center [209, 55] width 5 height 5
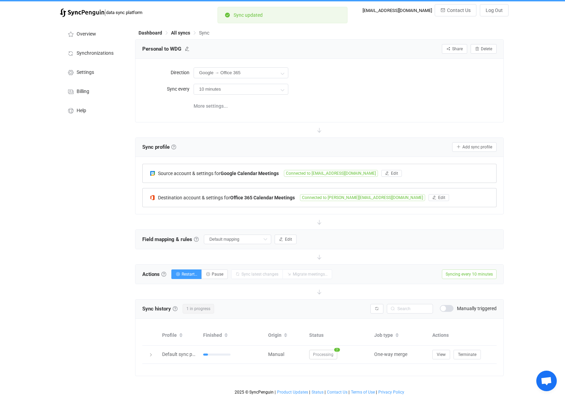
scroll to position [11, 0]
click at [204, 99] on span "More settings..." at bounding box center [211, 106] width 34 height 14
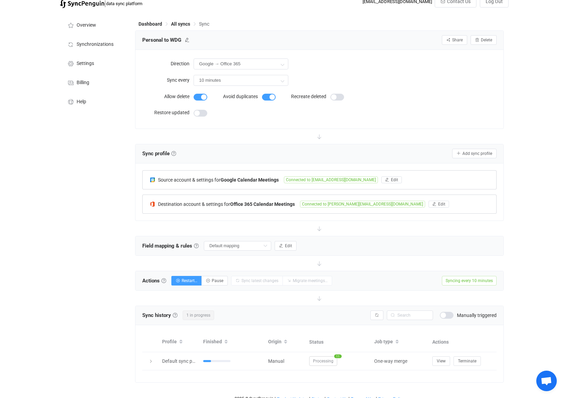
scroll to position [27, 0]
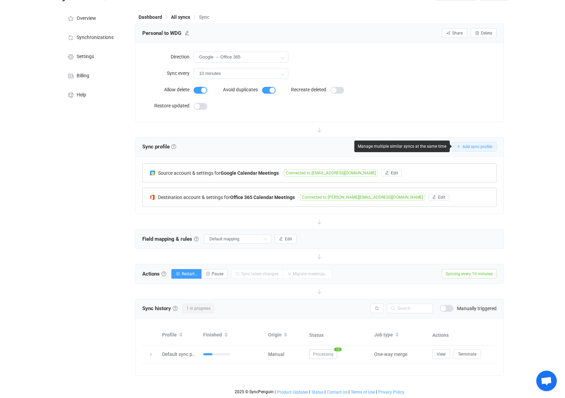
click at [480, 144] on span "Add sync profile" at bounding box center [477, 146] width 30 height 5
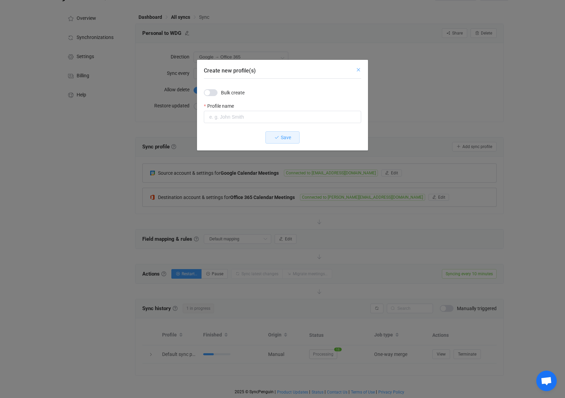
click at [357, 67] on icon "Close" at bounding box center [358, 69] width 5 height 5
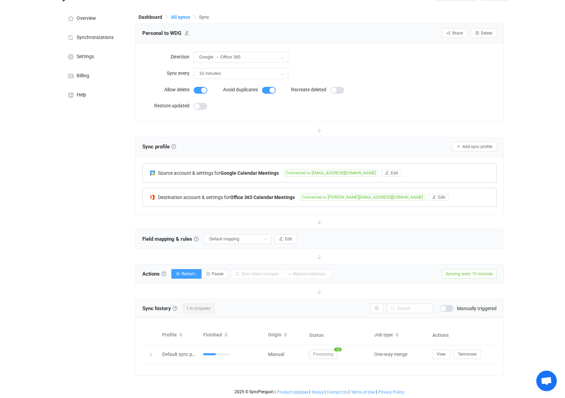
click at [180, 14] on span "All syncs" at bounding box center [180, 16] width 19 height 5
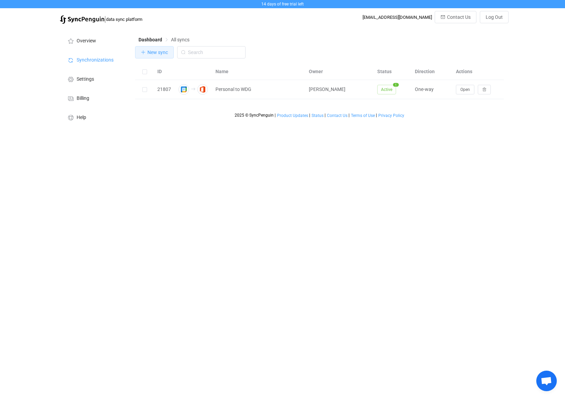
click at [153, 50] on span "New sync" at bounding box center [157, 52] width 21 height 5
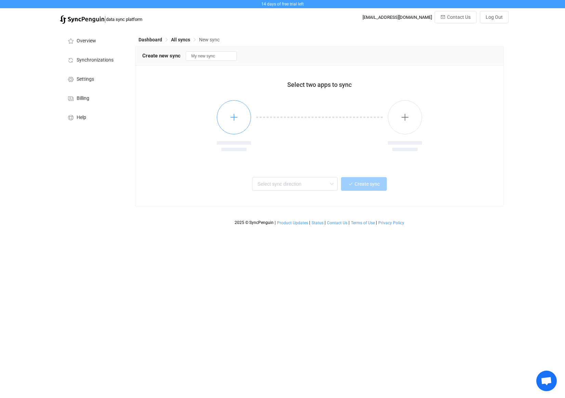
click at [232, 118] on icon "button" at bounding box center [234, 117] width 9 height 9
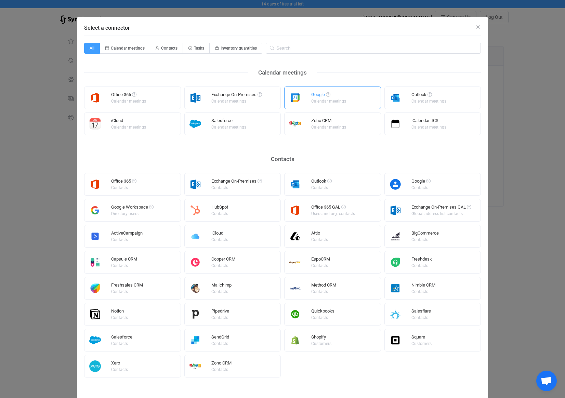
click at [313, 96] on div "Google" at bounding box center [329, 95] width 36 height 7
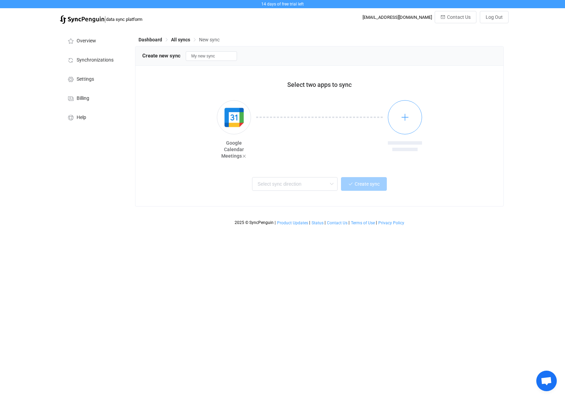
click at [400, 117] on button "button" at bounding box center [405, 117] width 34 height 34
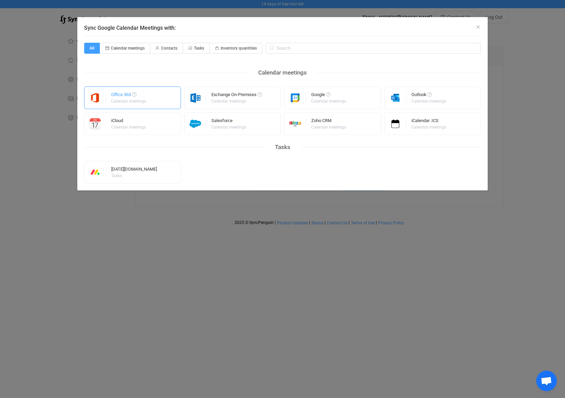
click at [121, 96] on div "Office 365" at bounding box center [129, 95] width 36 height 7
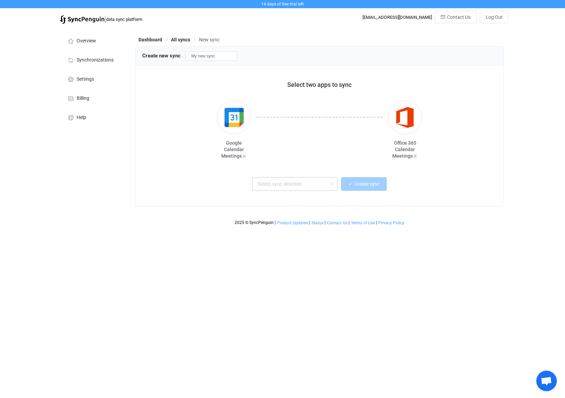
click at [328, 182] on icon at bounding box center [331, 184] width 9 height 14
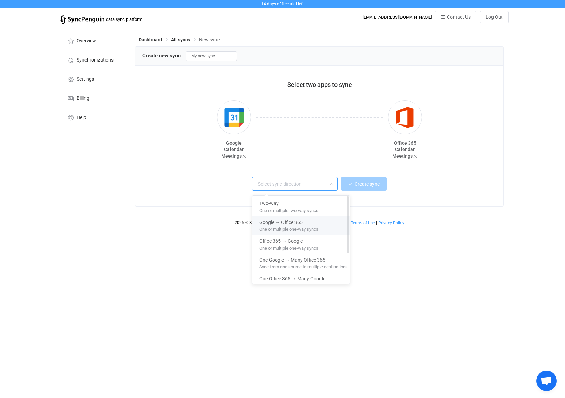
click at [285, 224] on span "One or multiple one-way syncs" at bounding box center [288, 228] width 59 height 8
type input "Google → Office 365"
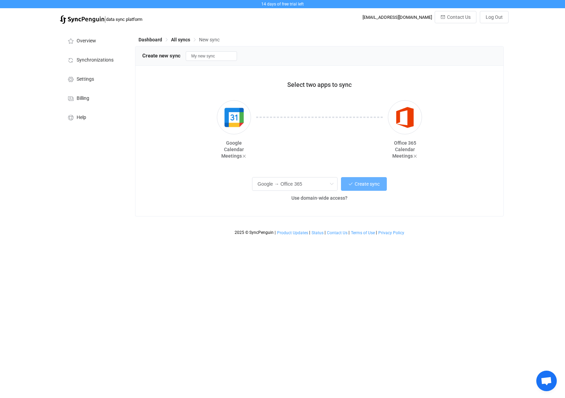
click at [358, 183] on span "Create sync" at bounding box center [367, 183] width 25 height 5
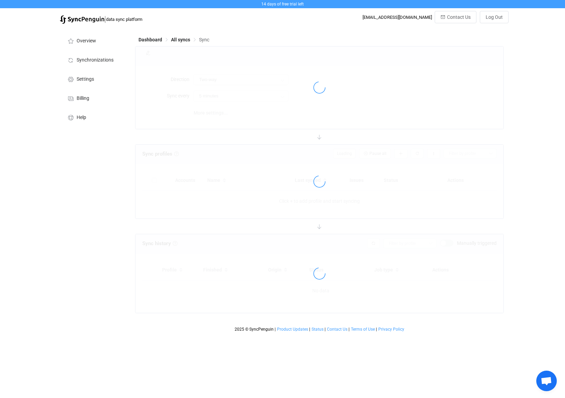
type input "Google → Office 365"
type input "10 minutes"
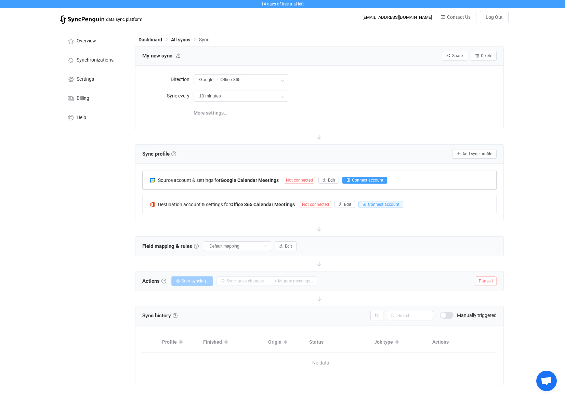
click at [360, 180] on span "Connect account" at bounding box center [367, 180] width 31 height 5
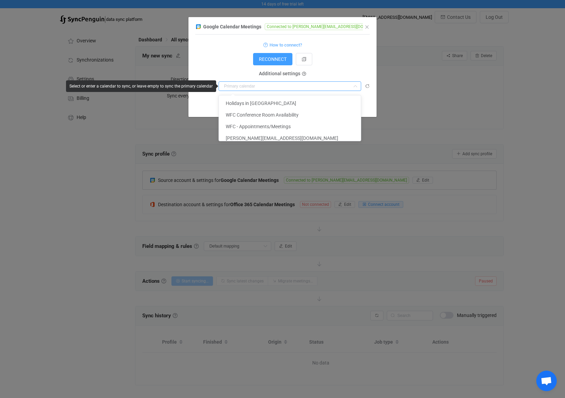
click at [250, 88] on input "dialog" at bounding box center [290, 86] width 143 height 10
click at [248, 137] on span "[PERSON_NAME][EMAIL_ADDRESS][DOMAIN_NAME]" at bounding box center [282, 137] width 113 height 5
type input "[PERSON_NAME][EMAIL_ADDRESS][DOMAIN_NAME]"
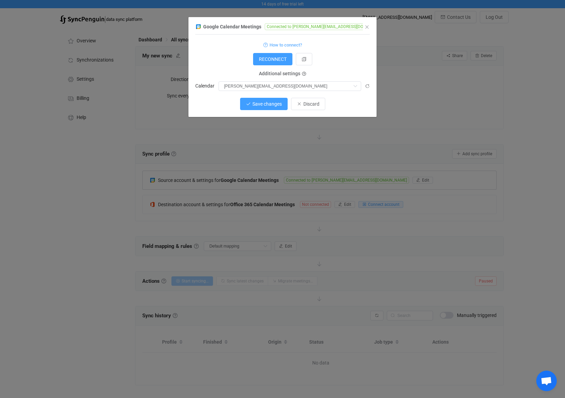
click at [264, 104] on span "Save changes" at bounding box center [266, 103] width 29 height 5
click at [306, 104] on span "Done" at bounding box center [308, 103] width 11 height 5
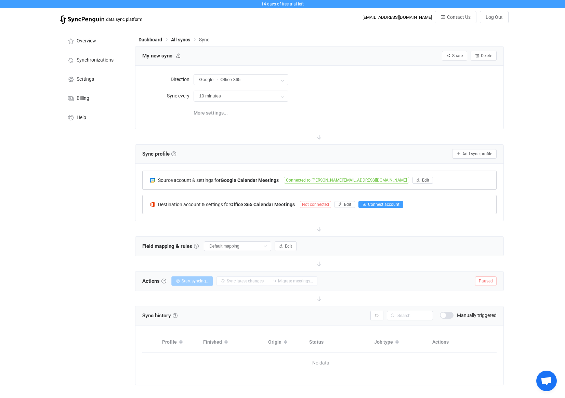
click at [375, 203] on span "Connect account" at bounding box center [383, 204] width 31 height 5
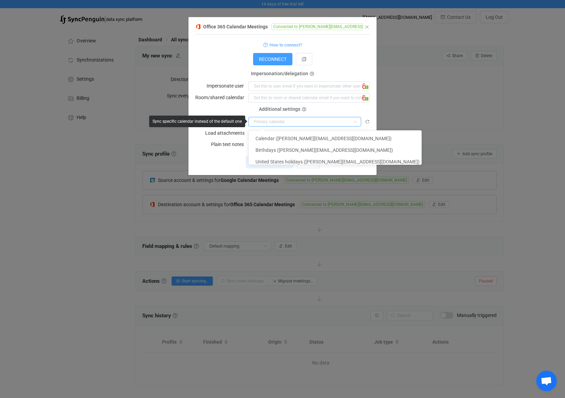
click at [271, 120] on input "dialog" at bounding box center [304, 122] width 113 height 10
click at [276, 138] on span "Calendar ([PERSON_NAME][EMAIL_ADDRESS][DOMAIN_NAME])" at bounding box center [324, 138] width 136 height 5
type input "Calendar ([PERSON_NAME][EMAIL_ADDRESS][DOMAIN_NAME])"
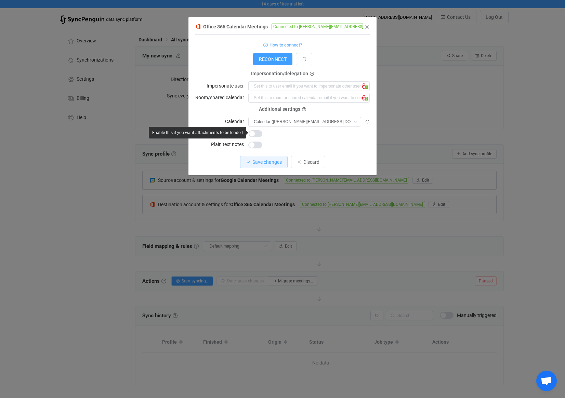
click at [250, 130] on span "dialog" at bounding box center [256, 133] width 14 height 7
click at [262, 162] on span "Save changes" at bounding box center [266, 161] width 29 height 5
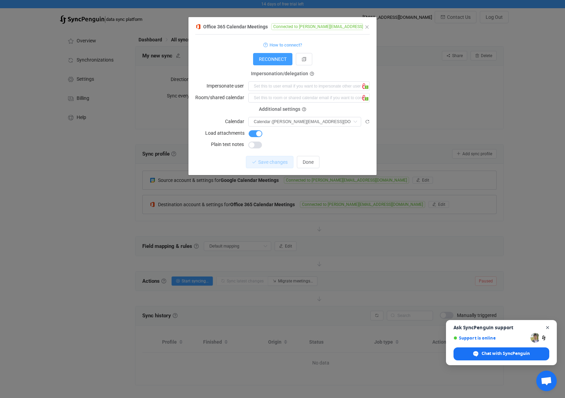
click at [548, 326] on span "Close chat" at bounding box center [548, 328] width 9 height 9
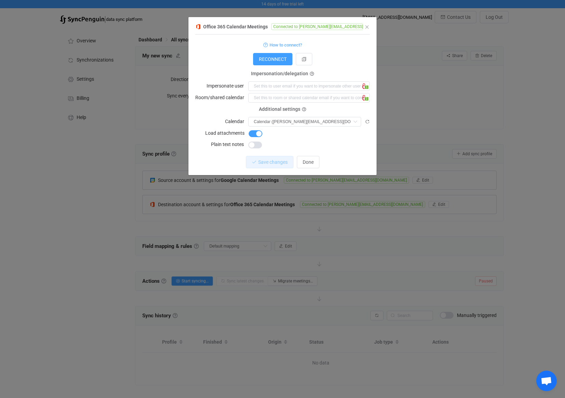
click at [481, 221] on div "Office 365 Calendar Meetings Connected to [PERSON_NAME][EMAIL_ADDRESS][DOMAIN_N…" at bounding box center [282, 199] width 565 height 398
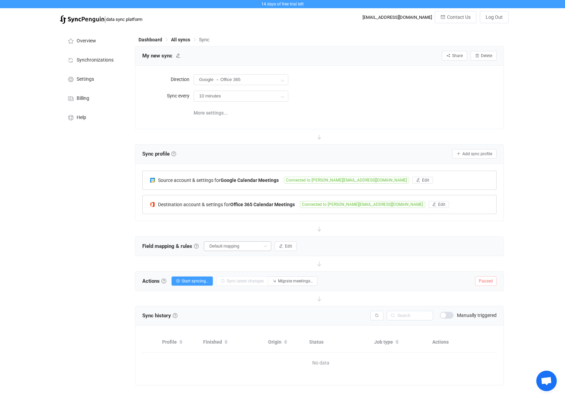
click at [261, 245] on icon at bounding box center [265, 246] width 9 height 10
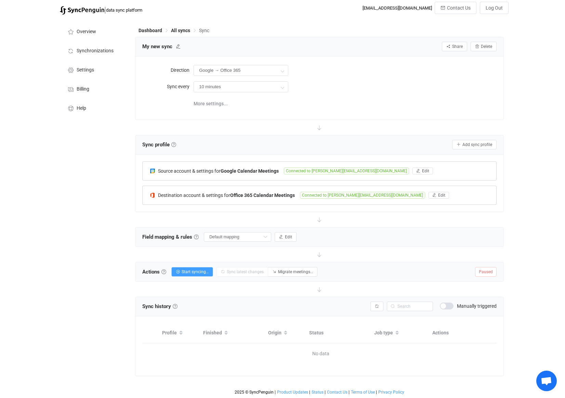
scroll to position [14, 0]
click at [197, 270] on span "Start syncing…" at bounding box center [195, 272] width 27 height 5
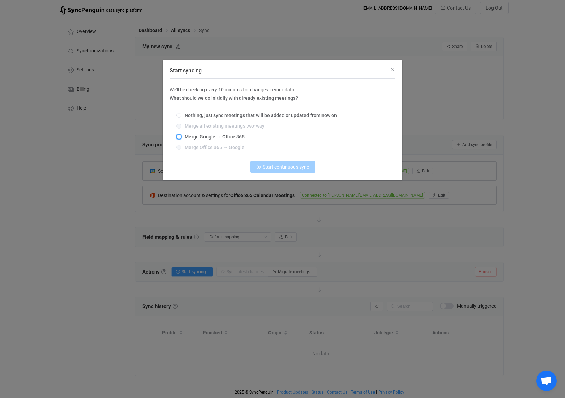
click at [179, 136] on span "Start syncing" at bounding box center [179, 136] width 5 height 5
click at [179, 136] on input "Merge Google → Office 365" at bounding box center [179, 136] width 5 height 5
radio input "true"
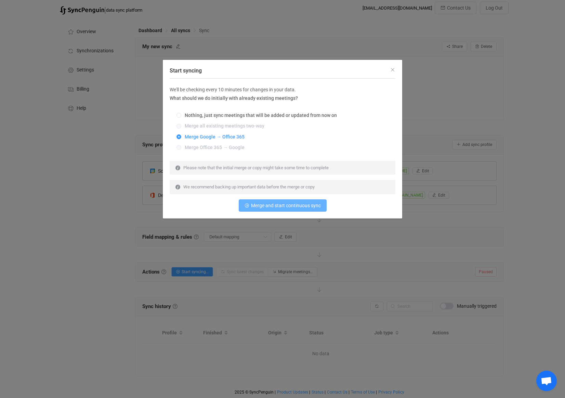
click at [277, 207] on span "Merge and start continuous sync" at bounding box center [286, 205] width 70 height 5
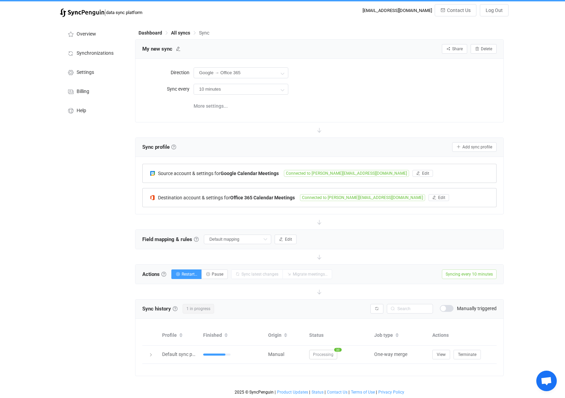
scroll to position [0, 0]
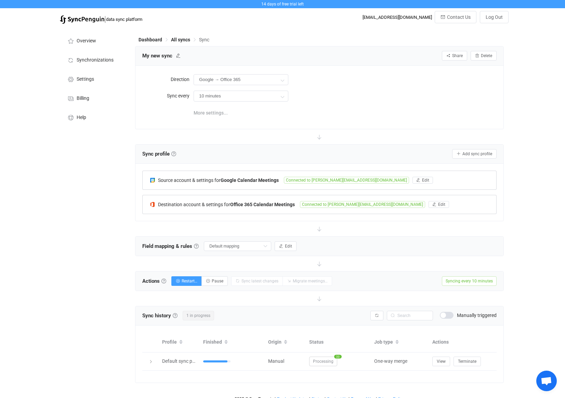
click at [206, 110] on span "More settings..." at bounding box center [211, 113] width 34 height 14
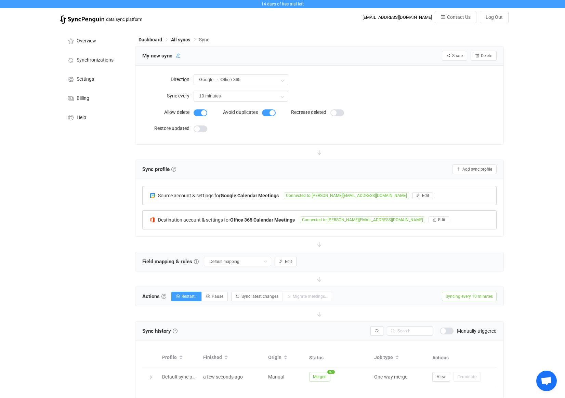
click at [176, 55] on icon at bounding box center [178, 55] width 5 height 5
click at [175, 57] on input "My new sync" at bounding box center [171, 56] width 65 height 10
drag, startPoint x: 178, startPoint y: 55, endPoint x: 110, endPoint y: 50, distance: 67.2
click at [110, 50] on div "Overview Synchronizations Settings Billing Help Dashboard All syncs Sync My new…" at bounding box center [282, 223] width 452 height 393
type input "WFC to WDG"
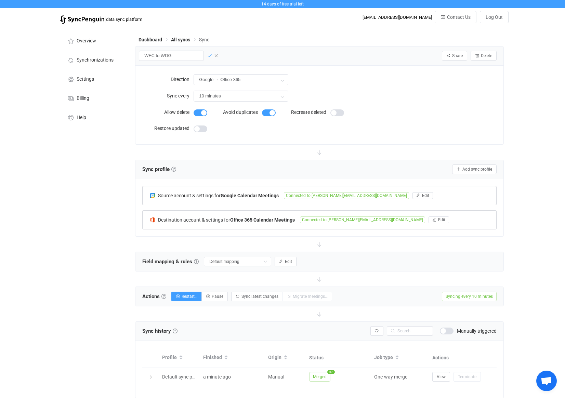
click at [207, 55] on icon at bounding box center [209, 55] width 5 height 5
click at [176, 37] on div "Dashboard All syncs Sync" at bounding box center [319, 41] width 369 height 10
click at [177, 37] on span "All syncs" at bounding box center [180, 39] width 19 height 5
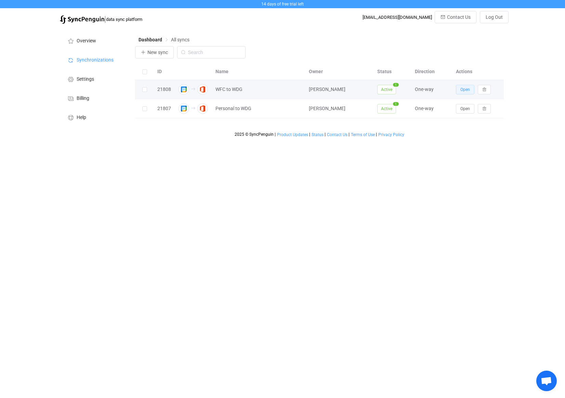
click at [468, 92] on span "Open" at bounding box center [465, 89] width 10 height 5
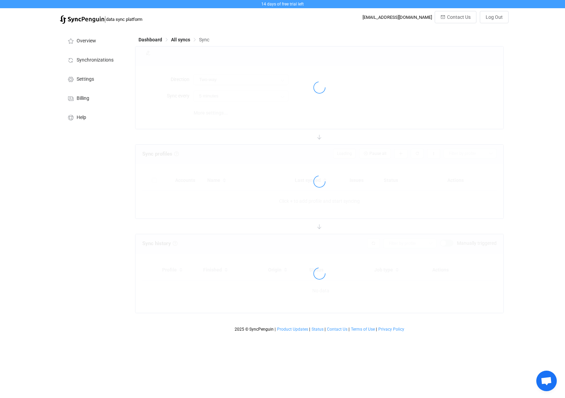
type input "Google → Office 365"
type input "10 minutes"
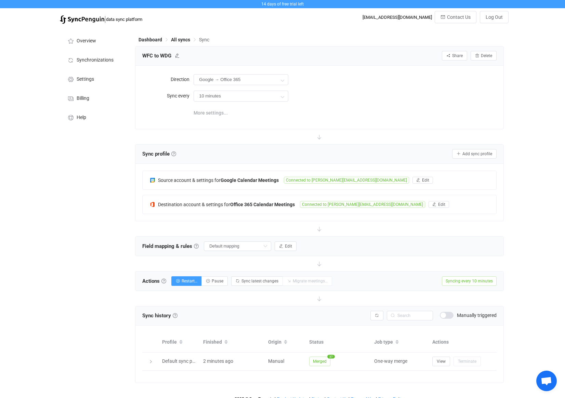
click at [217, 112] on span "More settings..." at bounding box center [211, 113] width 34 height 14
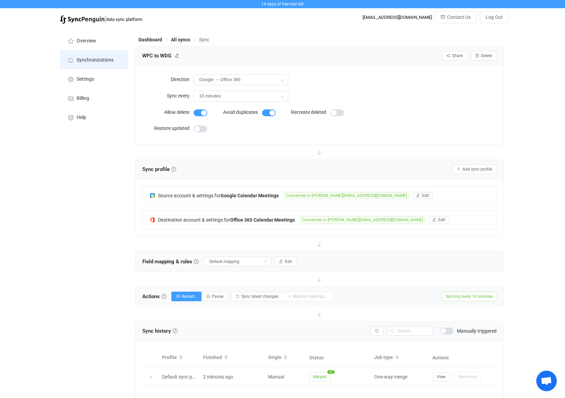
click at [84, 58] on span "Synchronizations" at bounding box center [95, 59] width 37 height 5
